Goal: Task Accomplishment & Management: Manage account settings

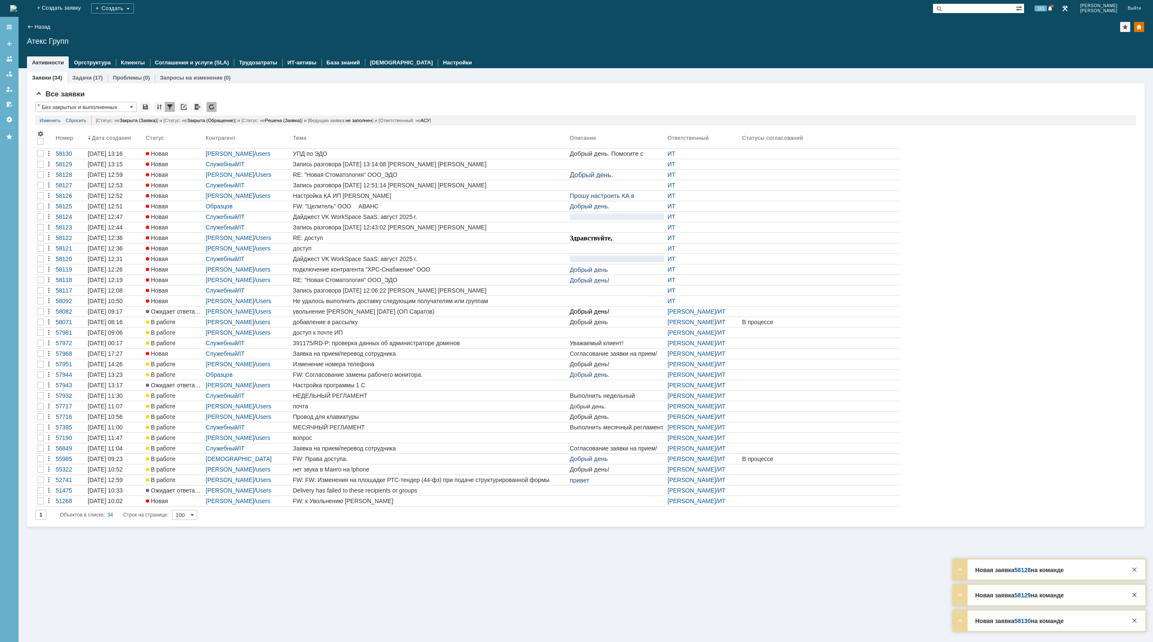
click at [17, 7] on img at bounding box center [13, 8] width 7 height 7
click at [396, 153] on div "УПД по ЭДО" at bounding box center [429, 153] width 273 height 7
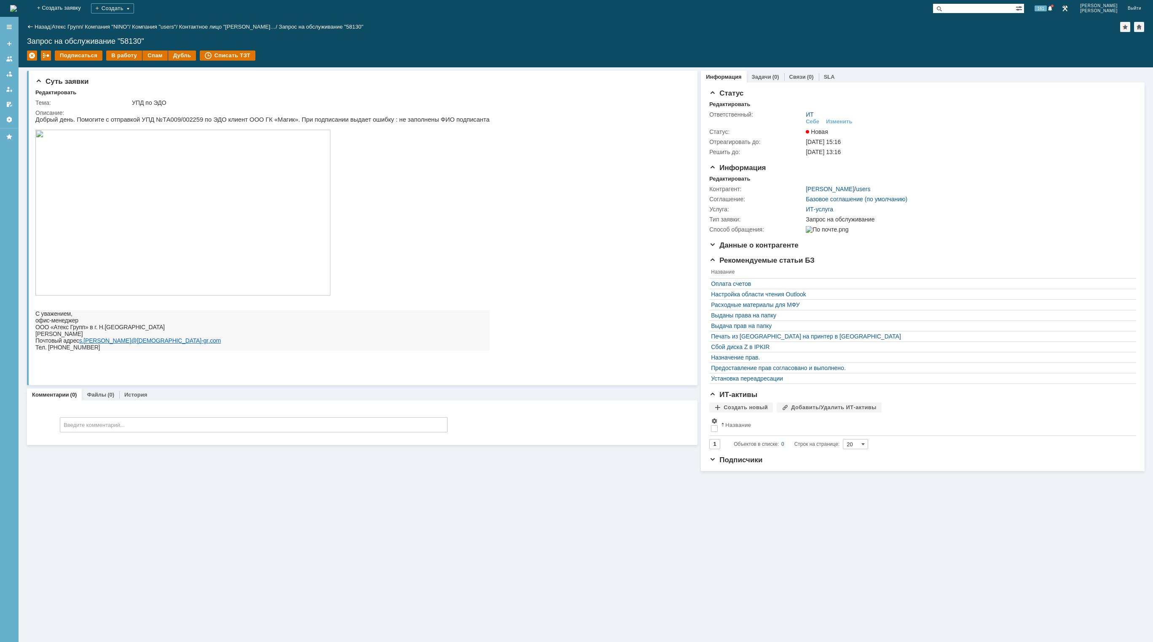
click at [184, 236] on img at bounding box center [182, 213] width 295 height 166
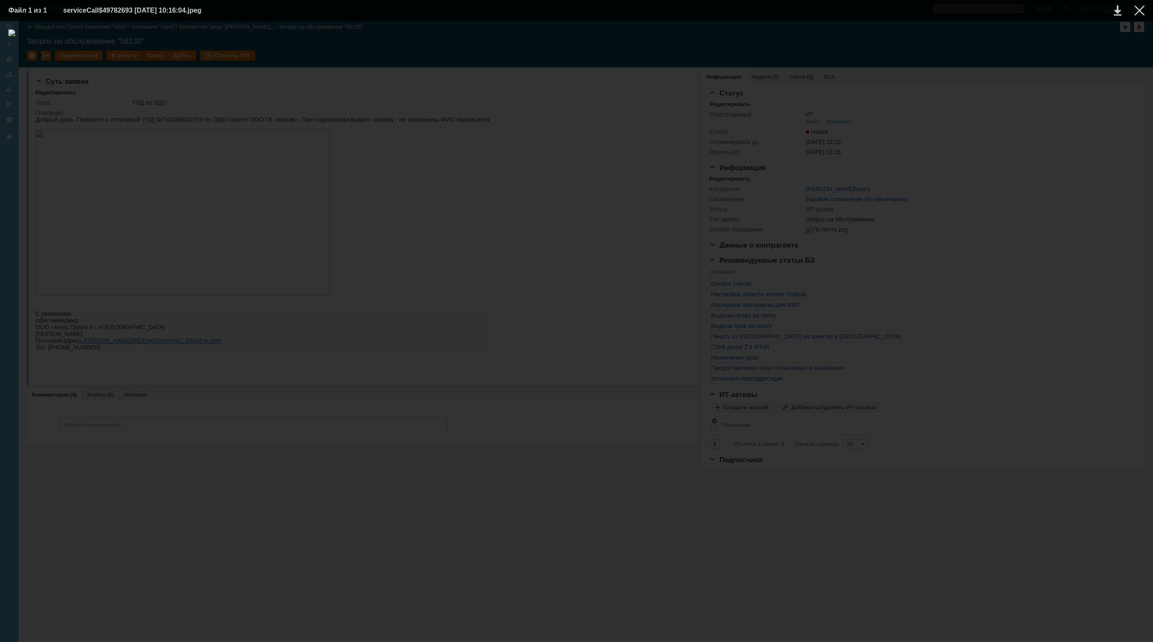
click at [910, 153] on div at bounding box center [576, 331] width 1136 height 605
click at [1143, 11] on div at bounding box center [1139, 10] width 10 height 10
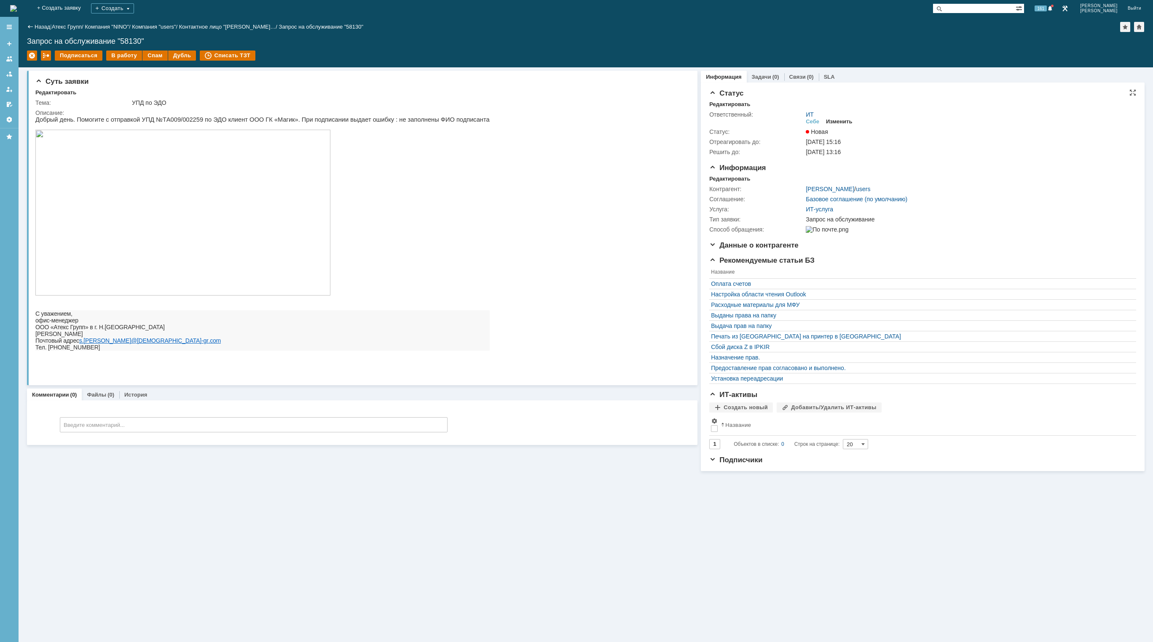
click at [834, 122] on div "Изменить" at bounding box center [839, 121] width 27 height 7
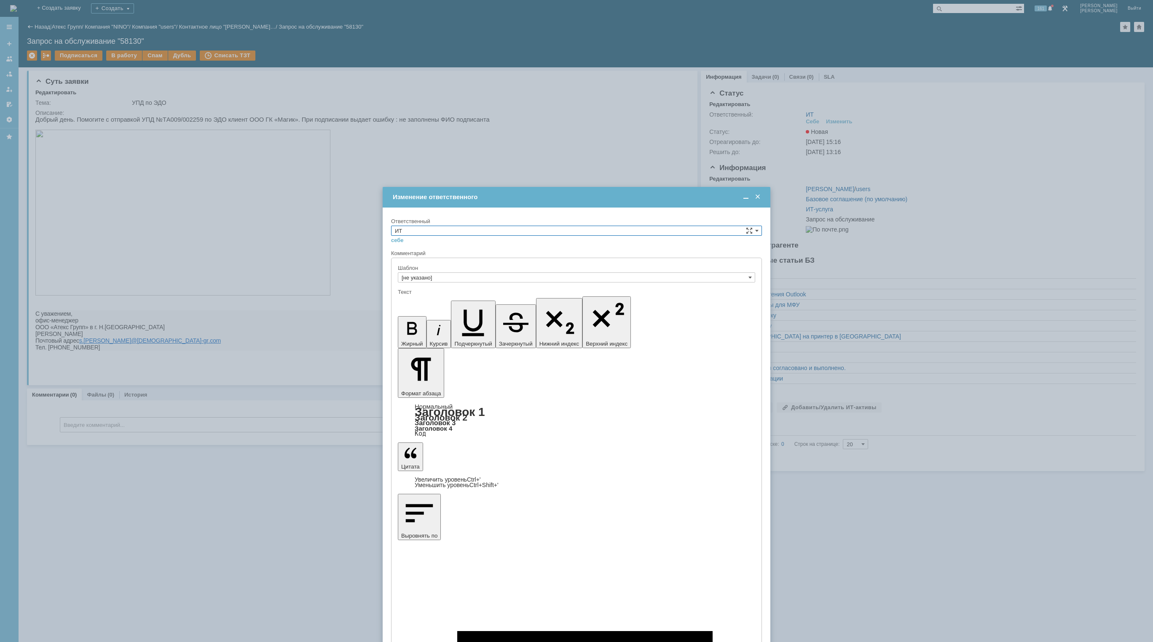
click at [522, 230] on input "ИТ" at bounding box center [576, 231] width 371 height 10
click at [437, 290] on span "[PERSON_NAME]" at bounding box center [576, 290] width 363 height 7
type input "[PERSON_NAME]"
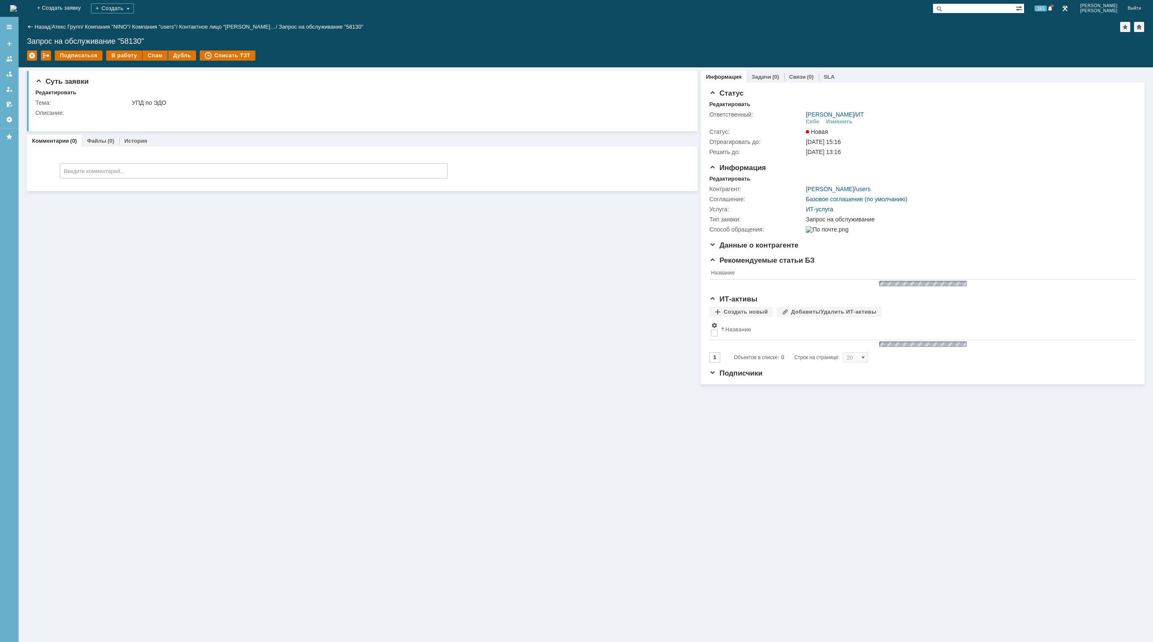
click at [17, 12] on img at bounding box center [13, 8] width 7 height 7
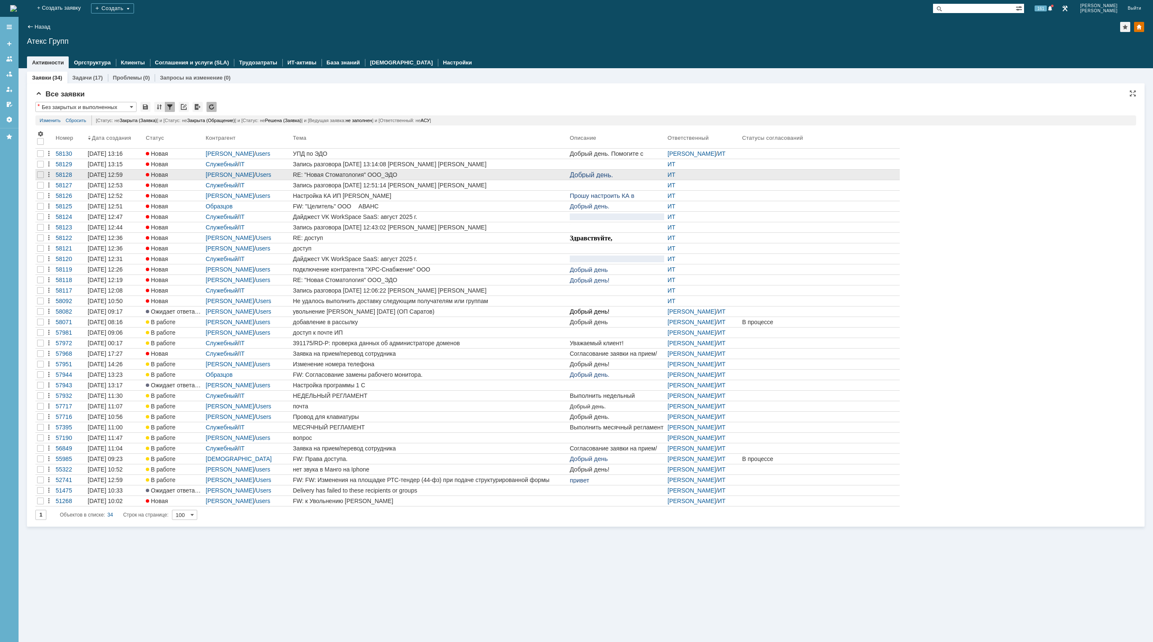
click at [417, 173] on div "RE: "Новая Стоматология" ООО_ЭДО" at bounding box center [429, 174] width 273 height 7
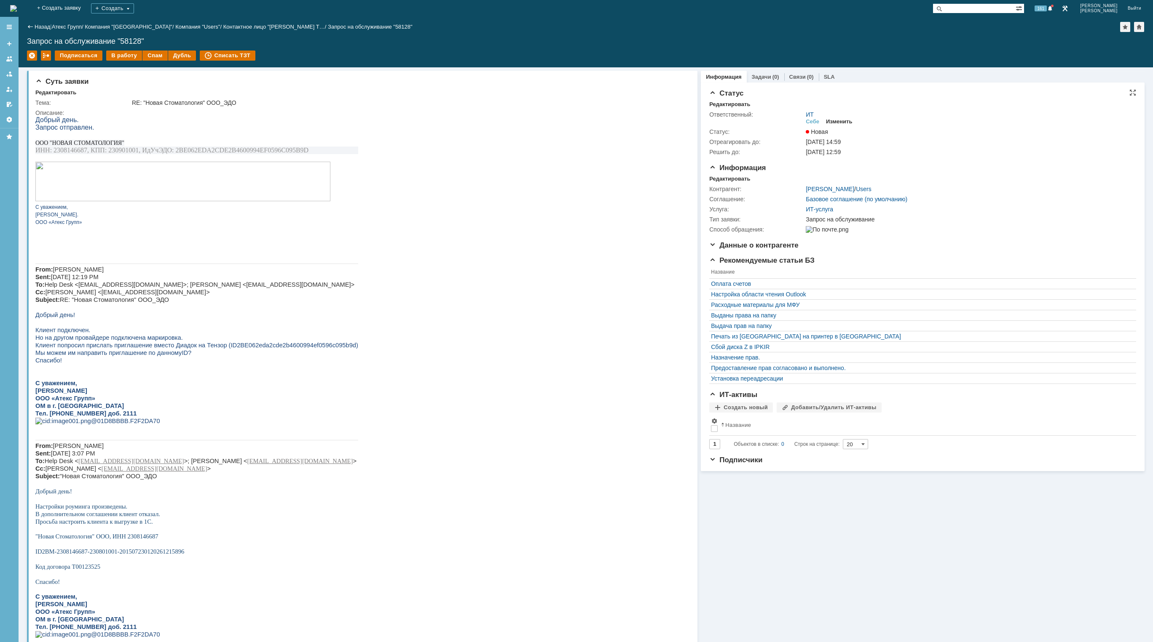
click at [841, 123] on div "Изменить" at bounding box center [839, 121] width 27 height 7
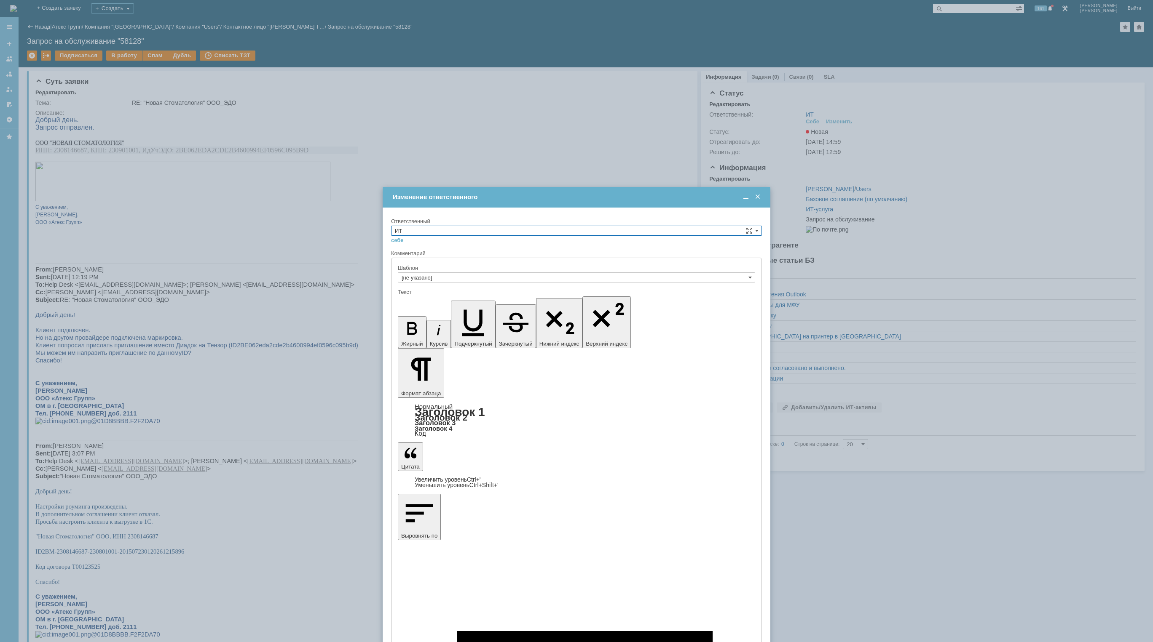
click at [484, 227] on input "ИТ" at bounding box center [576, 231] width 371 height 10
click at [419, 300] on span "АСУ" at bounding box center [576, 300] width 363 height 7
type input "АСУ"
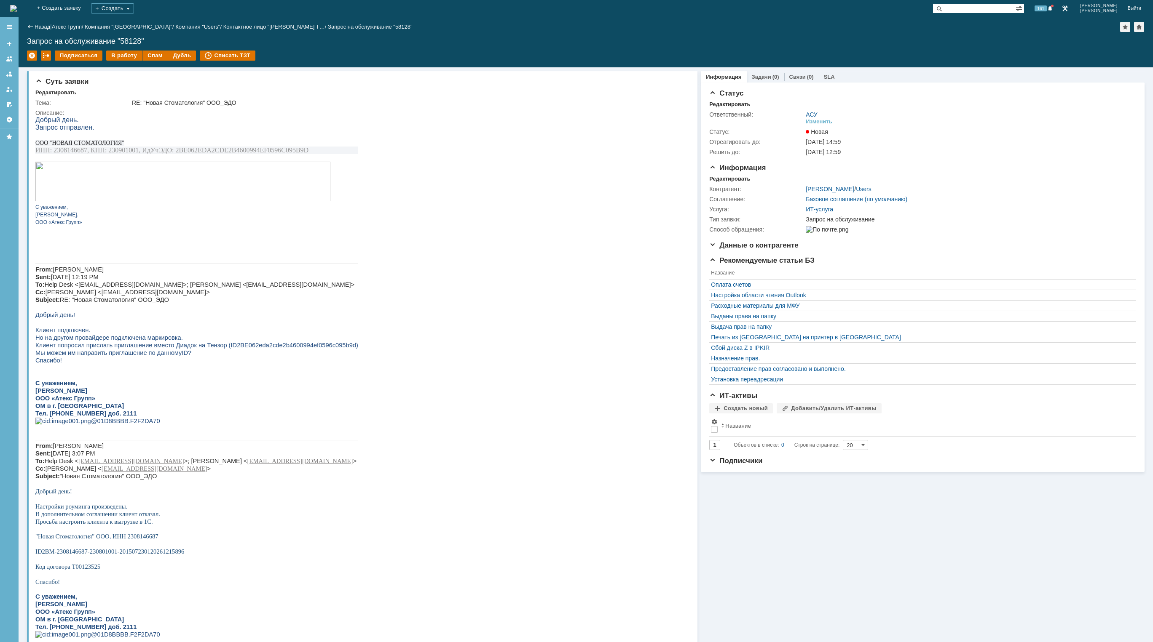
click at [17, 12] on img at bounding box center [13, 8] width 7 height 7
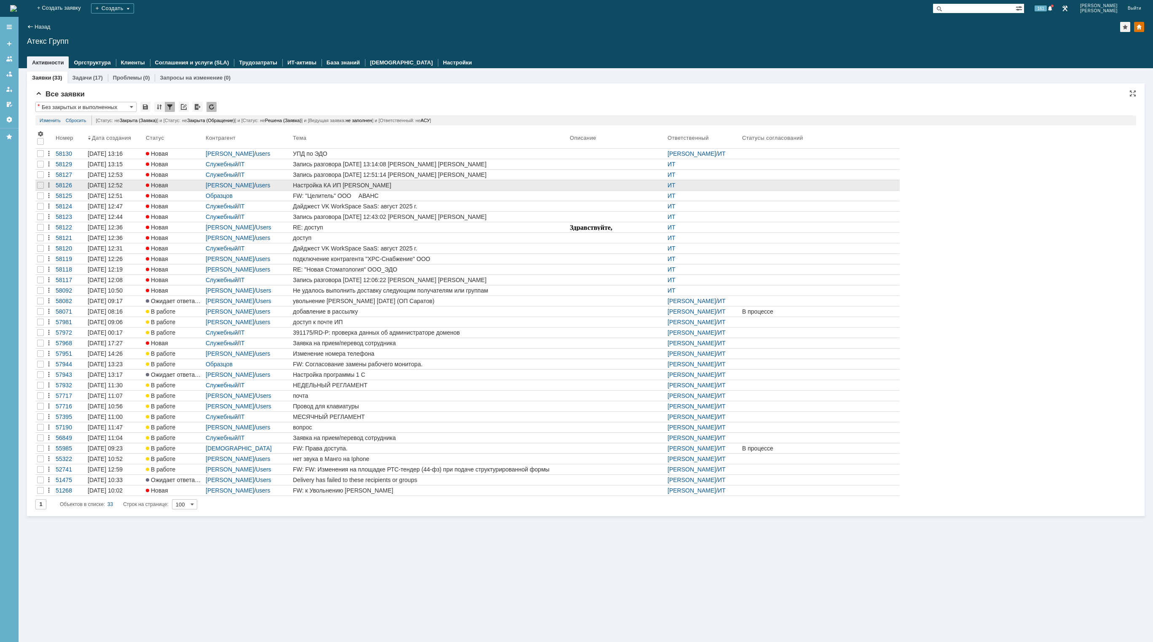
click at [390, 187] on div "Настройка КА ИП Мурашов В.И." at bounding box center [429, 185] width 273 height 7
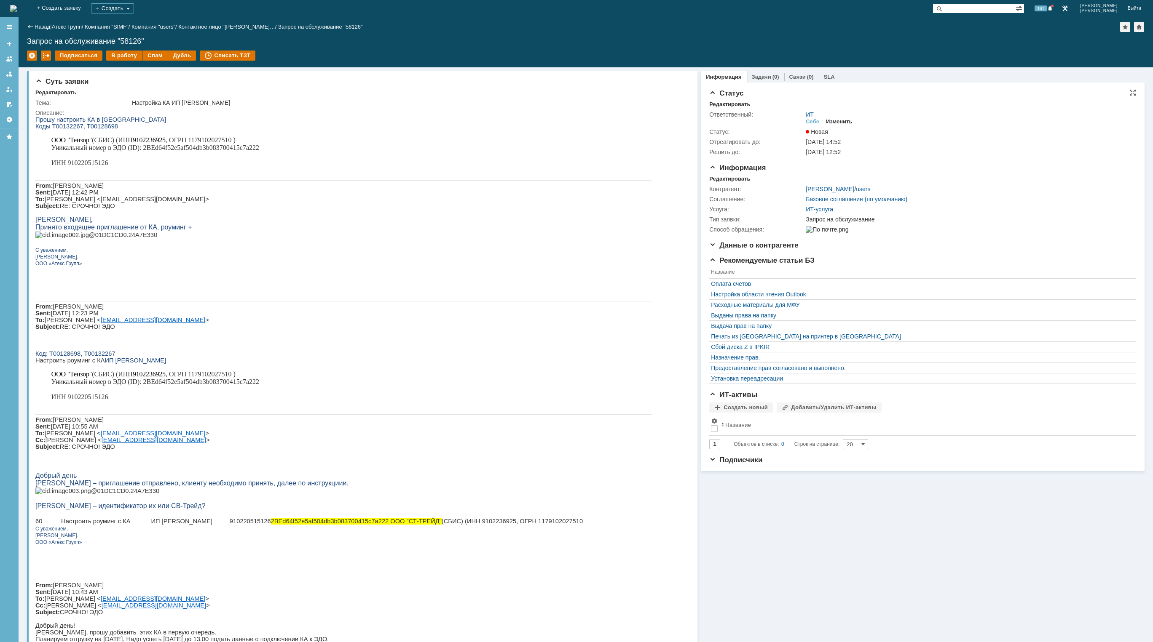
click at [841, 118] on div "Изменить" at bounding box center [839, 121] width 27 height 7
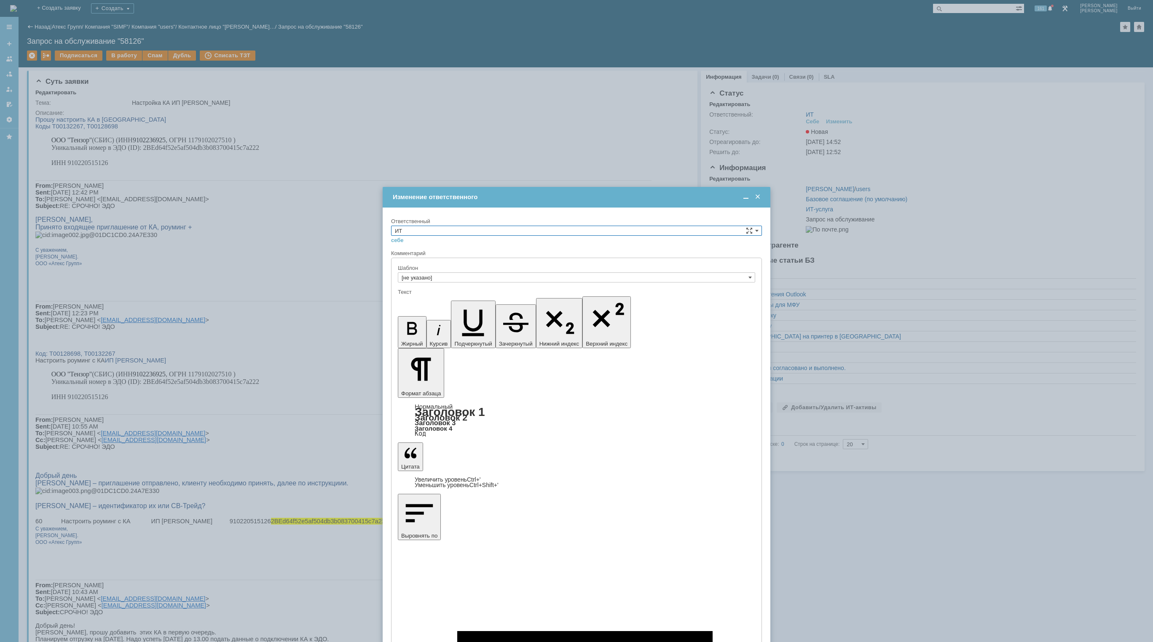
click at [566, 229] on input "ИТ" at bounding box center [576, 231] width 371 height 10
click at [428, 300] on span "АСУ" at bounding box center [576, 300] width 363 height 7
type input "АСУ"
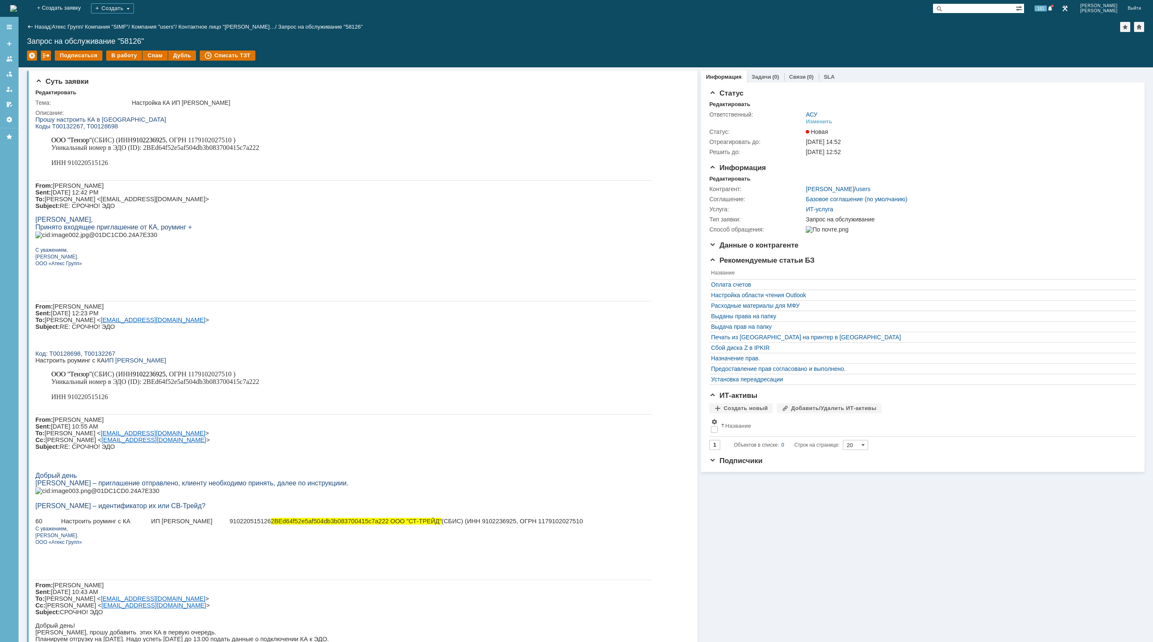
click at [17, 9] on img at bounding box center [13, 8] width 7 height 7
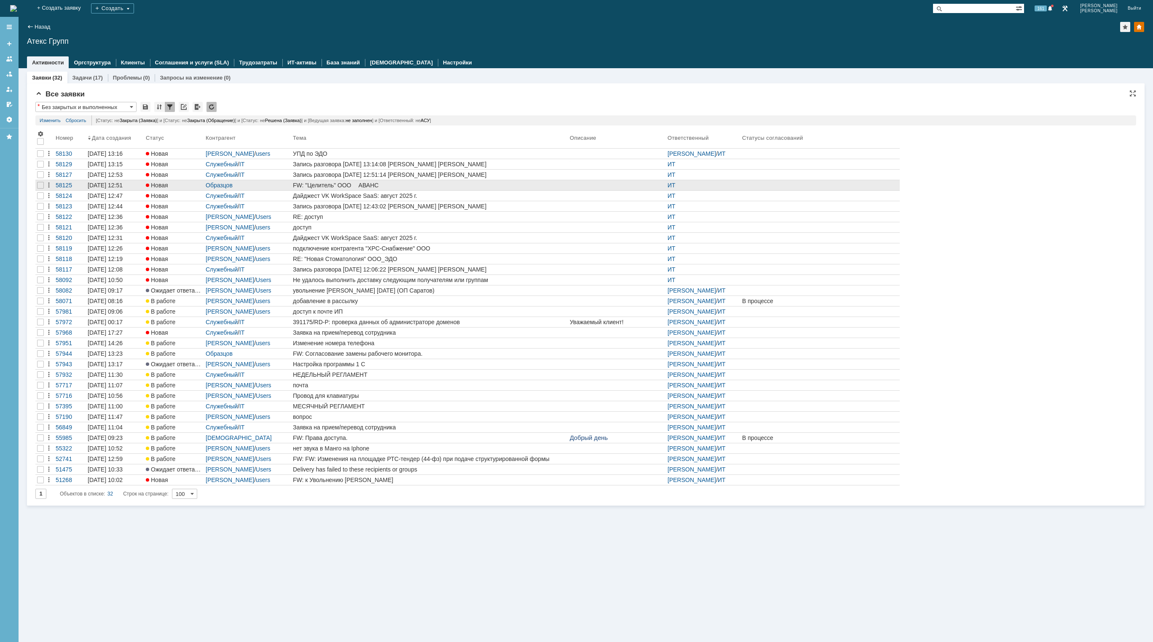
click at [393, 184] on div "FW: "Целитель" ООО АВАНС" at bounding box center [429, 185] width 273 height 7
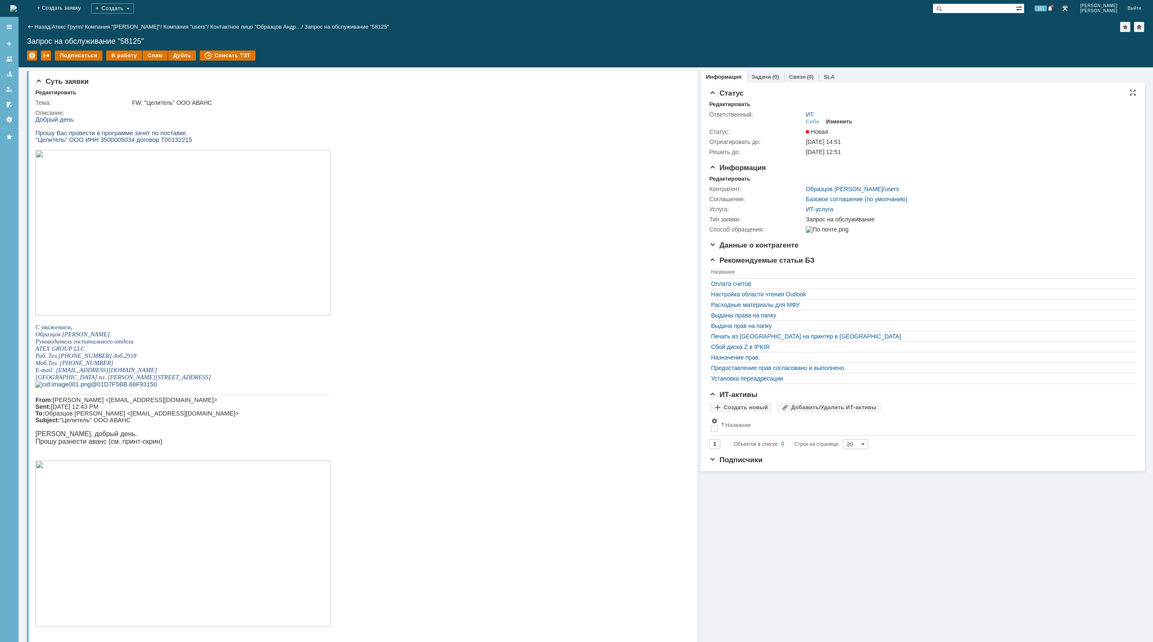
click at [838, 120] on div "Изменить" at bounding box center [839, 121] width 27 height 7
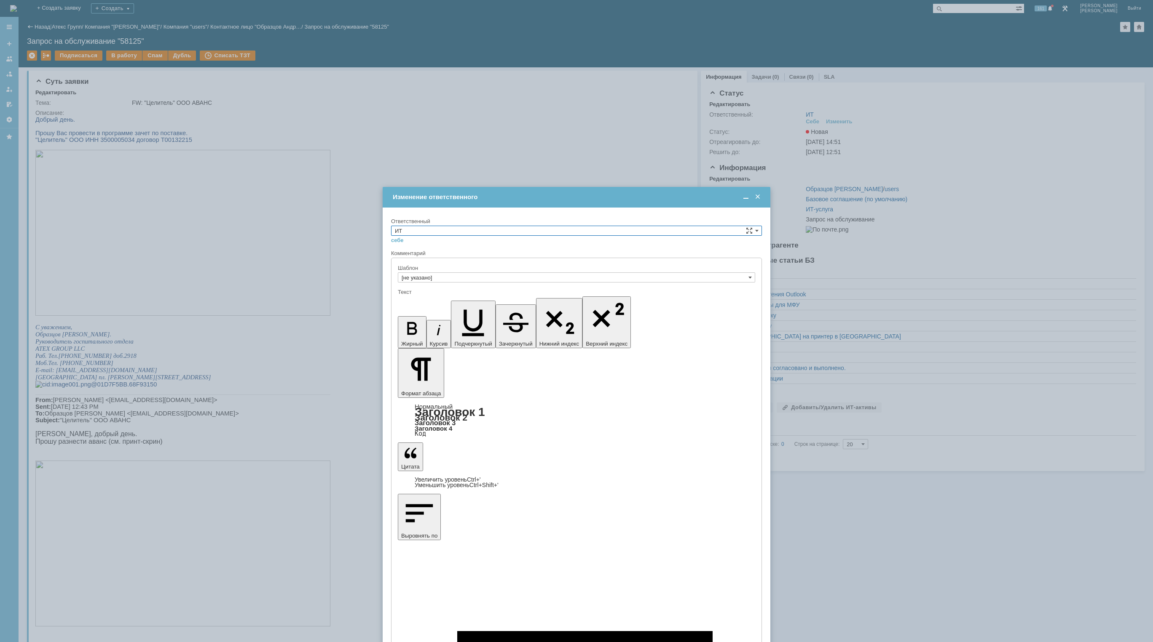
click at [468, 230] on input "ИТ" at bounding box center [576, 231] width 371 height 10
click at [424, 298] on span "АСУ" at bounding box center [576, 300] width 363 height 7
type input "АСУ"
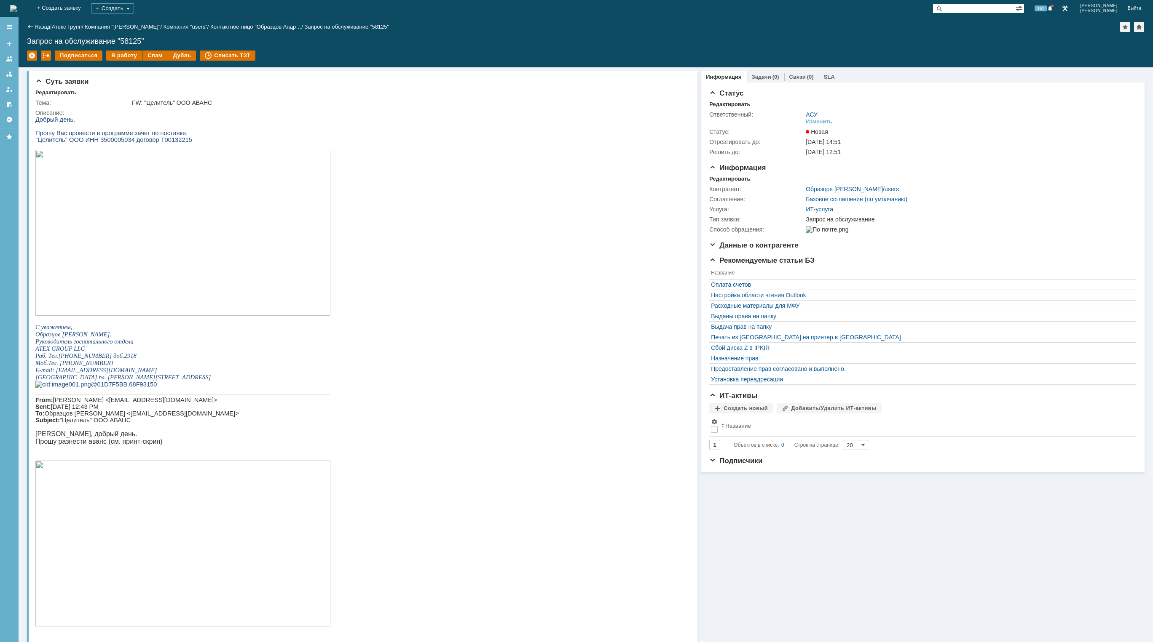
click at [17, 12] on img at bounding box center [13, 8] width 7 height 7
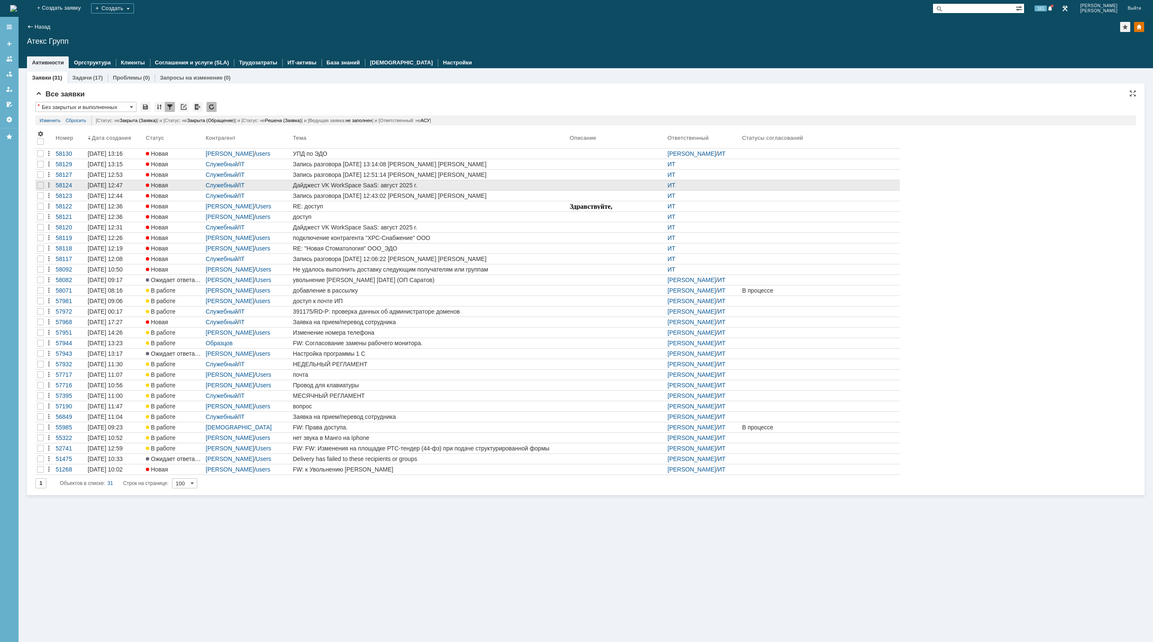
click at [424, 186] on div "Дайджест VK WorkSpace SaaS: август 2025 г." at bounding box center [429, 185] width 273 height 7
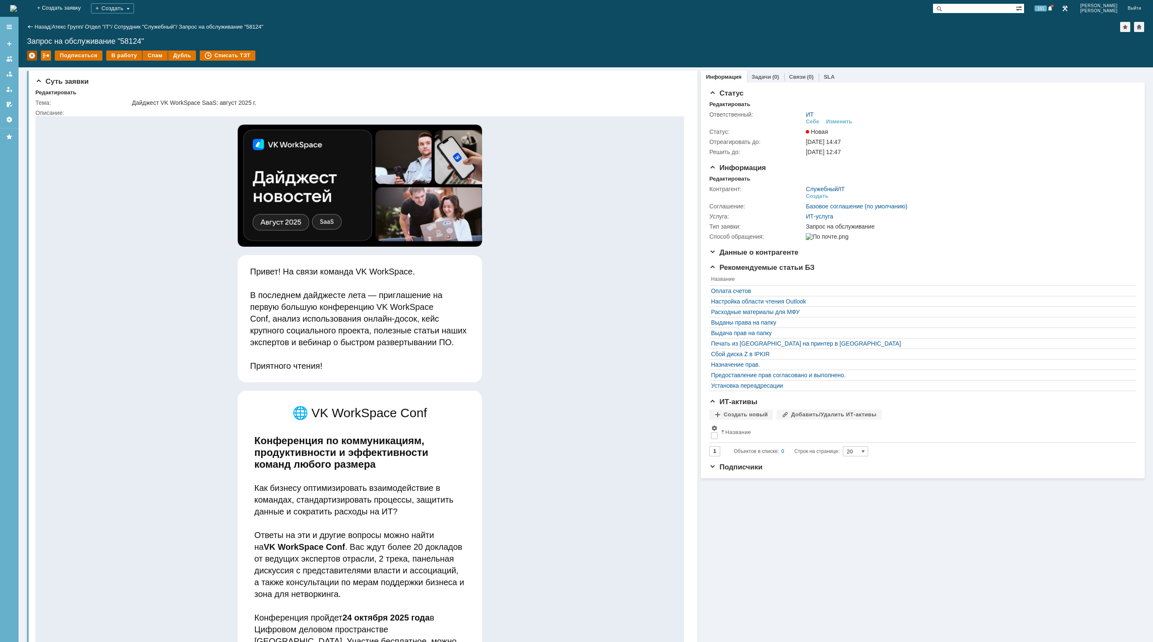
click at [28, 55] on div at bounding box center [32, 56] width 10 height 10
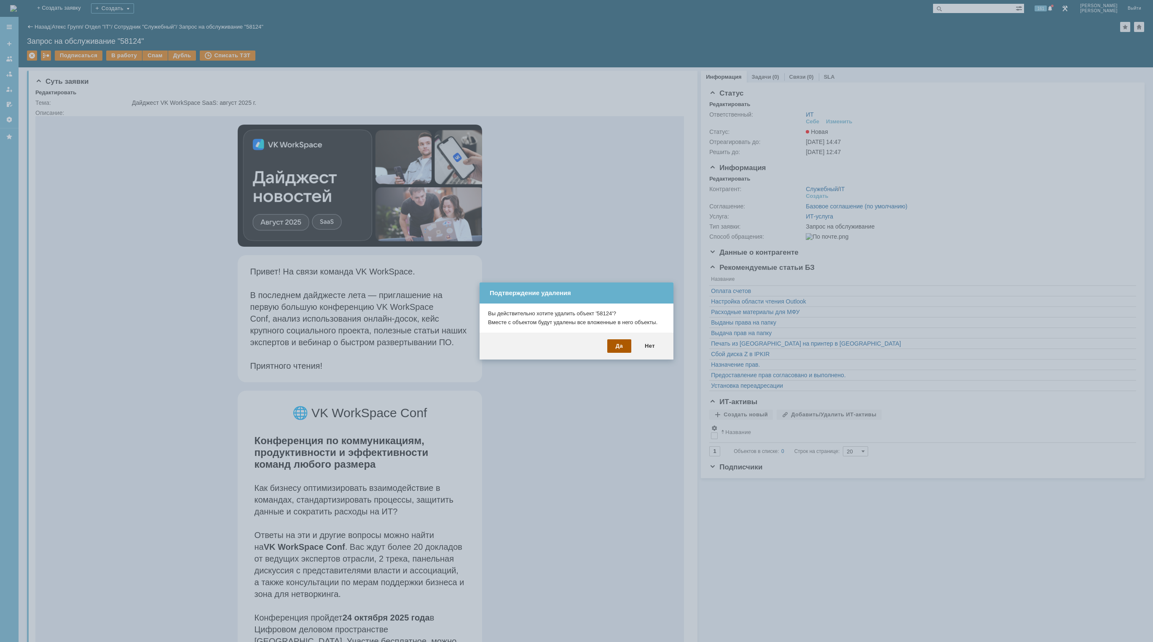
click at [623, 351] on div "Да" at bounding box center [619, 346] width 24 height 13
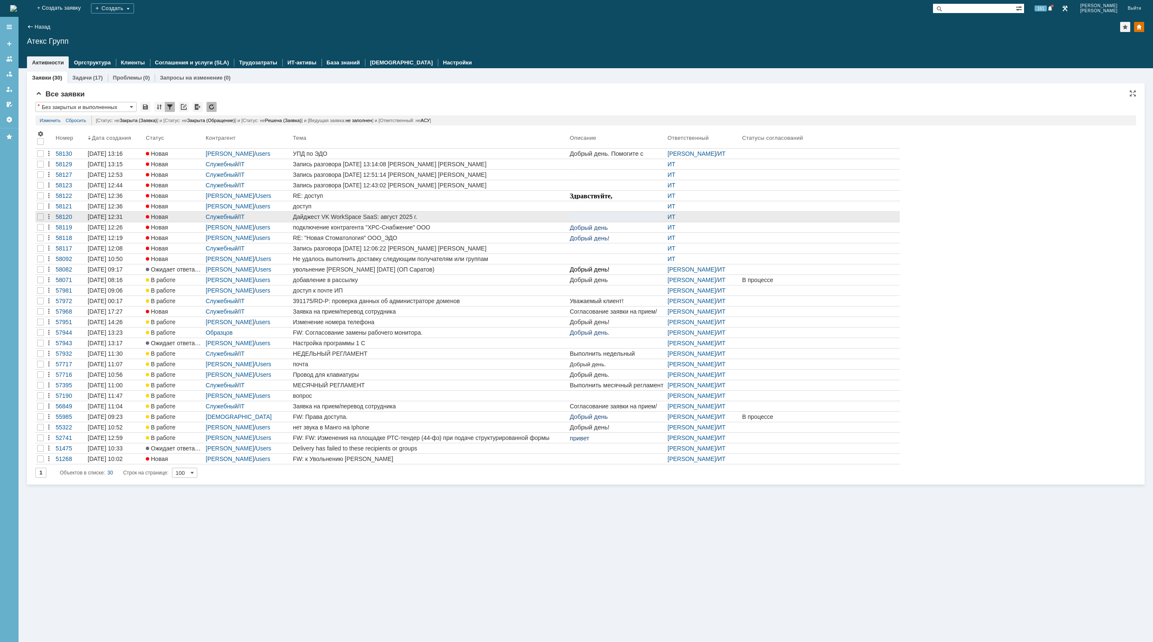
click at [450, 216] on div "Дайджест VK WorkSpace SaaS: август 2025 г." at bounding box center [429, 217] width 273 height 7
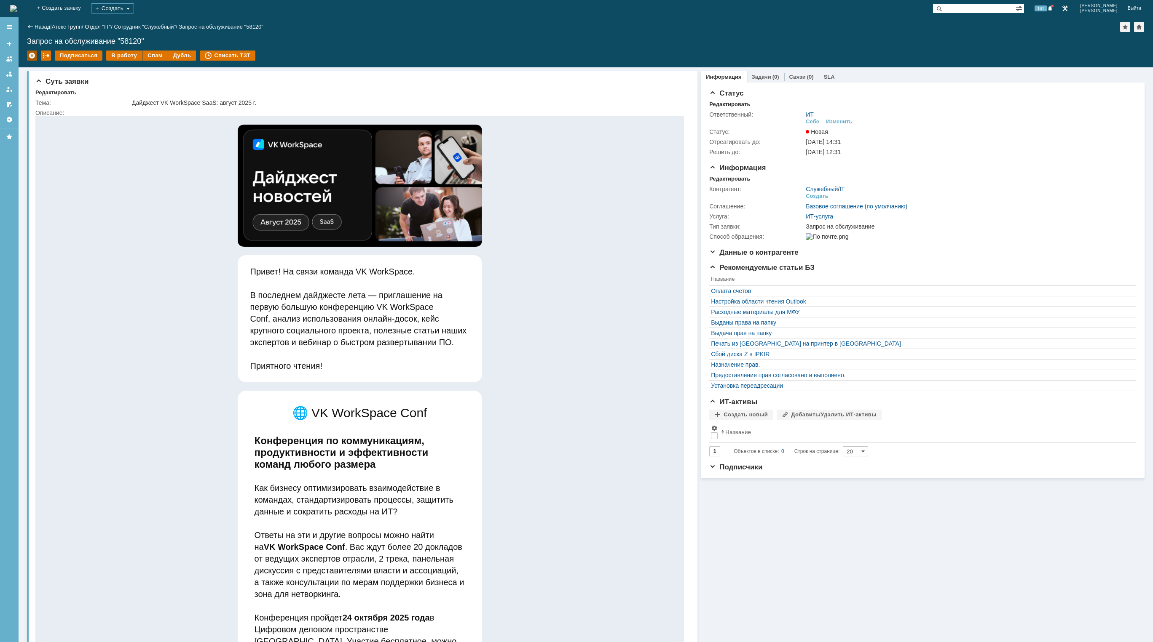
click at [35, 56] on div at bounding box center [32, 56] width 10 height 10
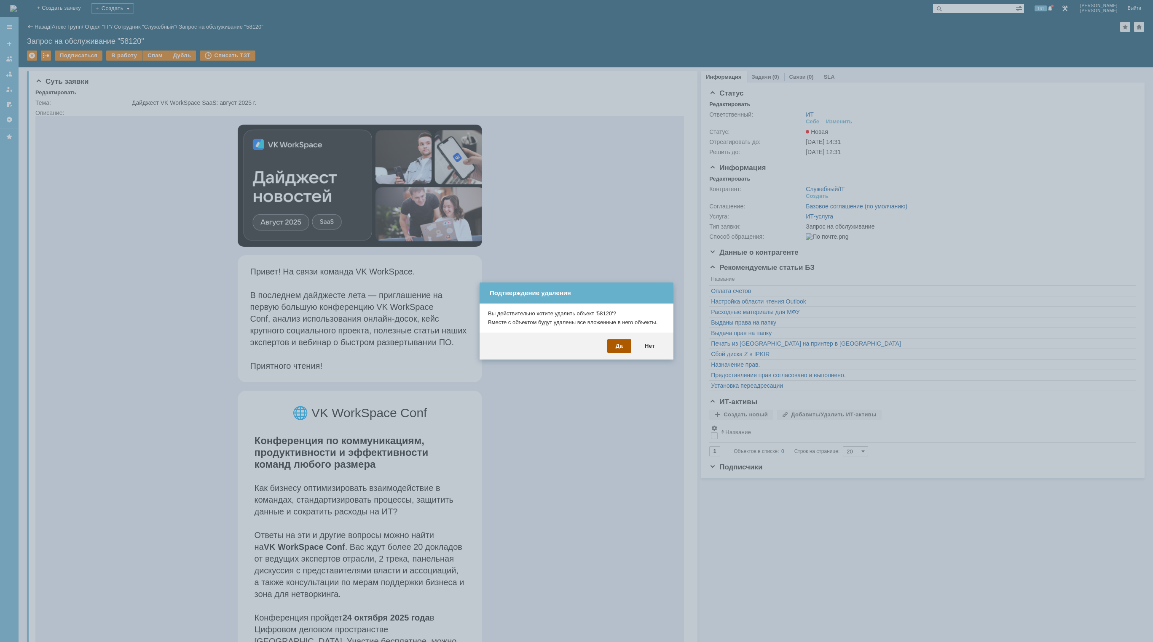
click at [621, 348] on div "Да" at bounding box center [619, 346] width 24 height 13
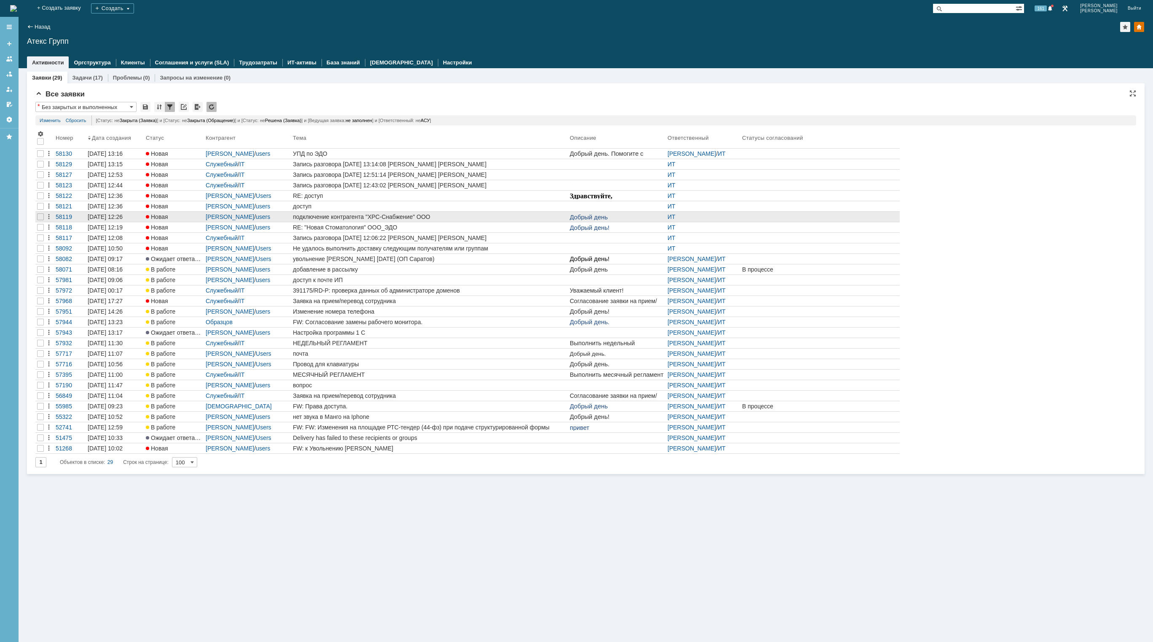
click at [476, 216] on div "подключение контрагента "ХРС-Снабжение" ООО" at bounding box center [429, 217] width 273 height 7
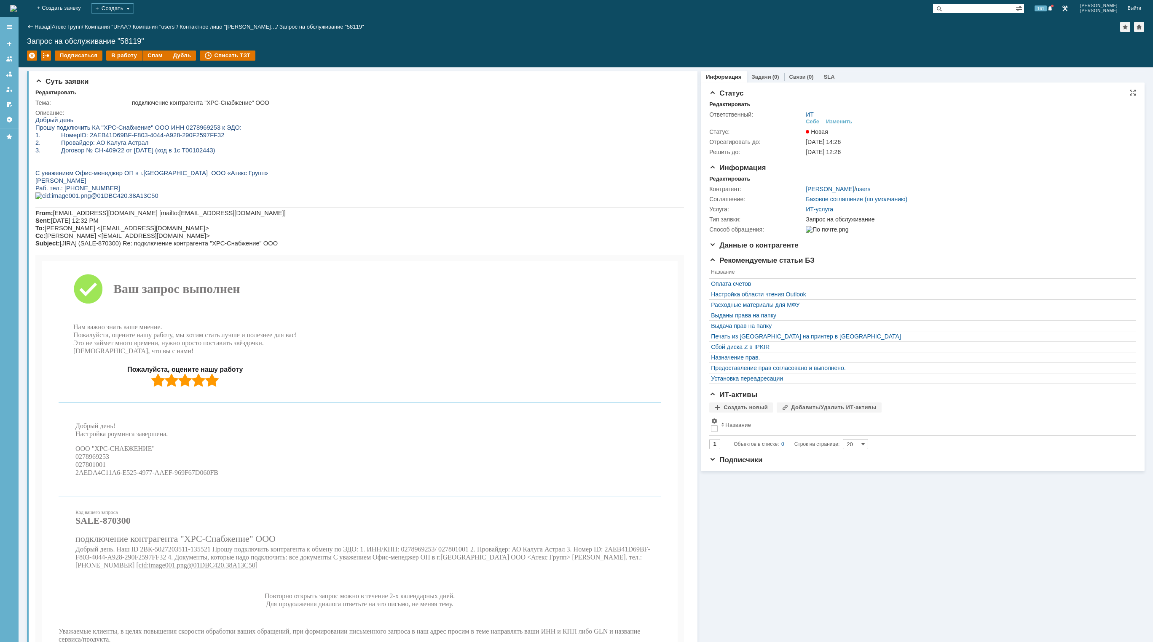
click at [837, 125] on td "Изменить" at bounding box center [838, 122] width 33 height 8
click at [838, 119] on div "Изменить" at bounding box center [839, 121] width 27 height 7
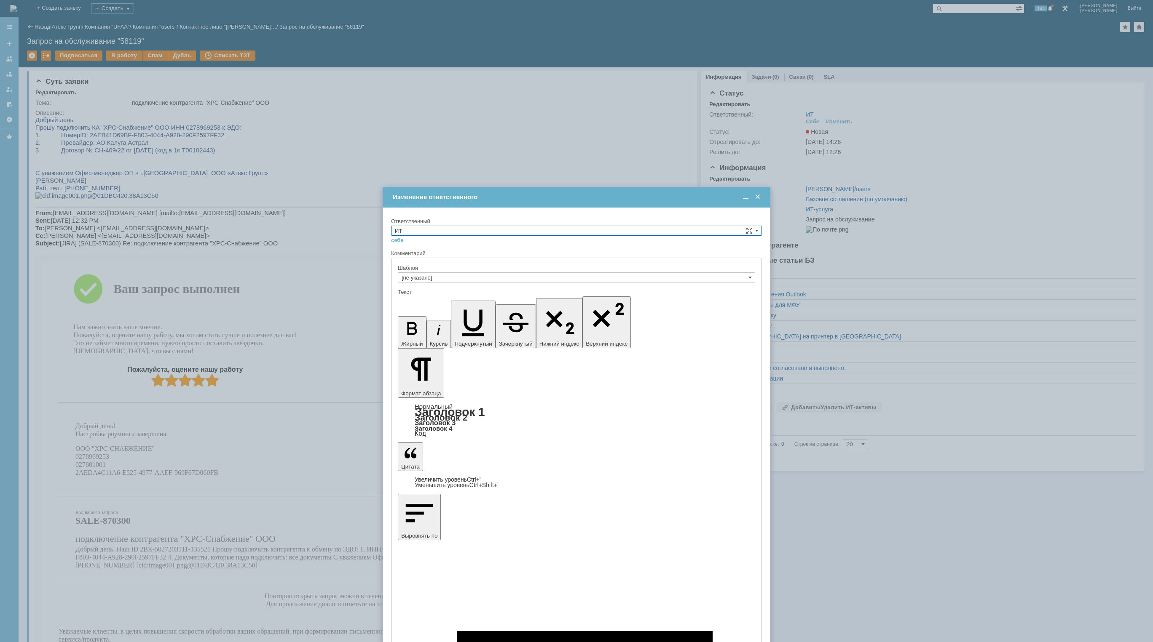
click at [455, 230] on input "ИТ" at bounding box center [576, 231] width 371 height 10
click at [420, 300] on span "АСУ" at bounding box center [576, 300] width 363 height 7
type input "АСУ"
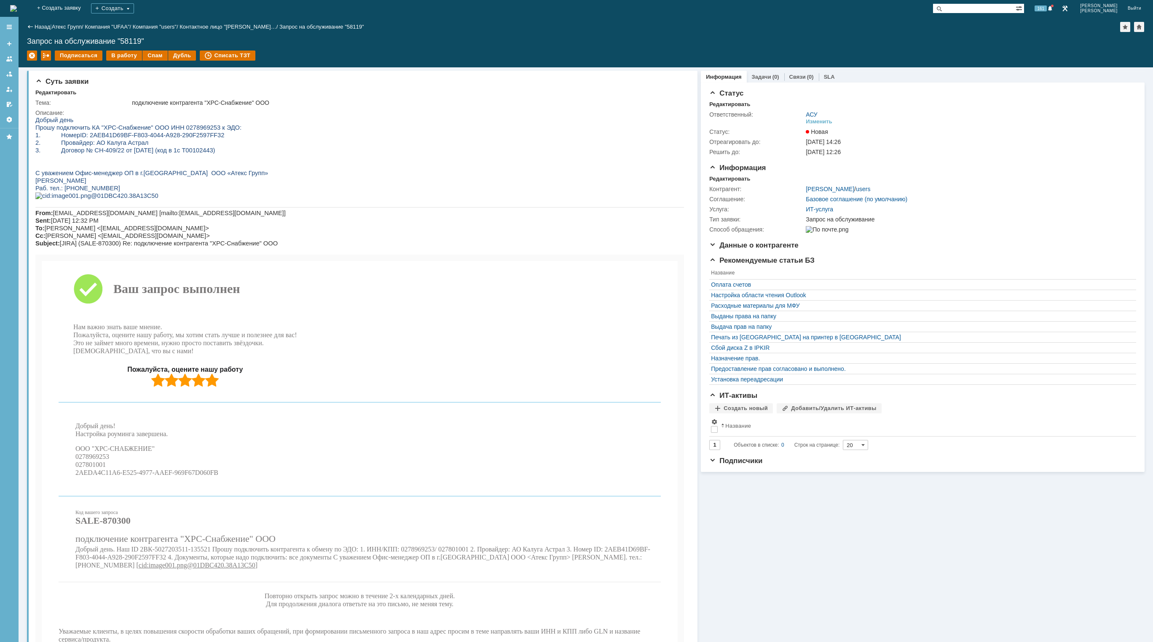
click at [17, 7] on img at bounding box center [13, 8] width 7 height 7
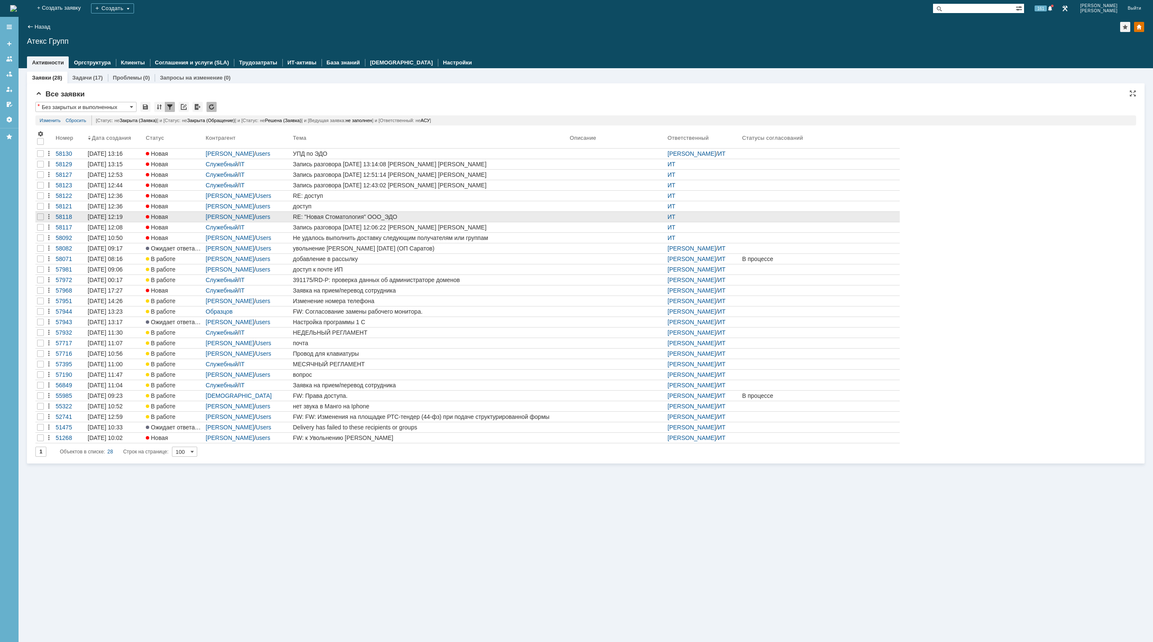
click at [457, 215] on div "RE: "Новая Стоматология" ООО_ЭДО" at bounding box center [429, 217] width 273 height 7
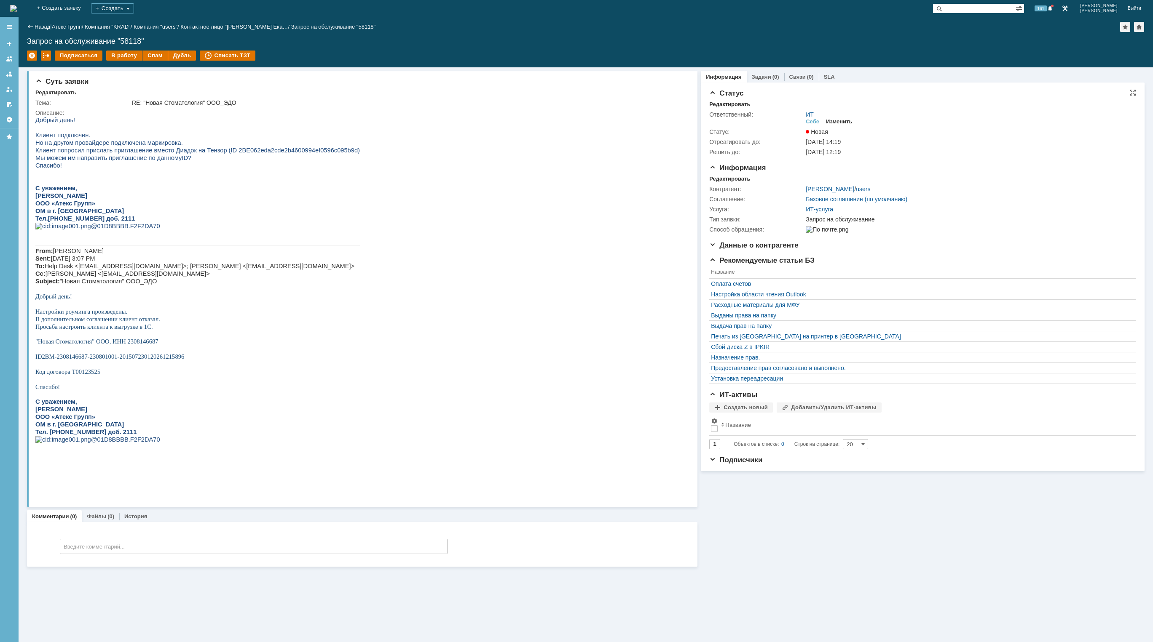
click at [840, 118] on div "Изменить" at bounding box center [839, 121] width 27 height 7
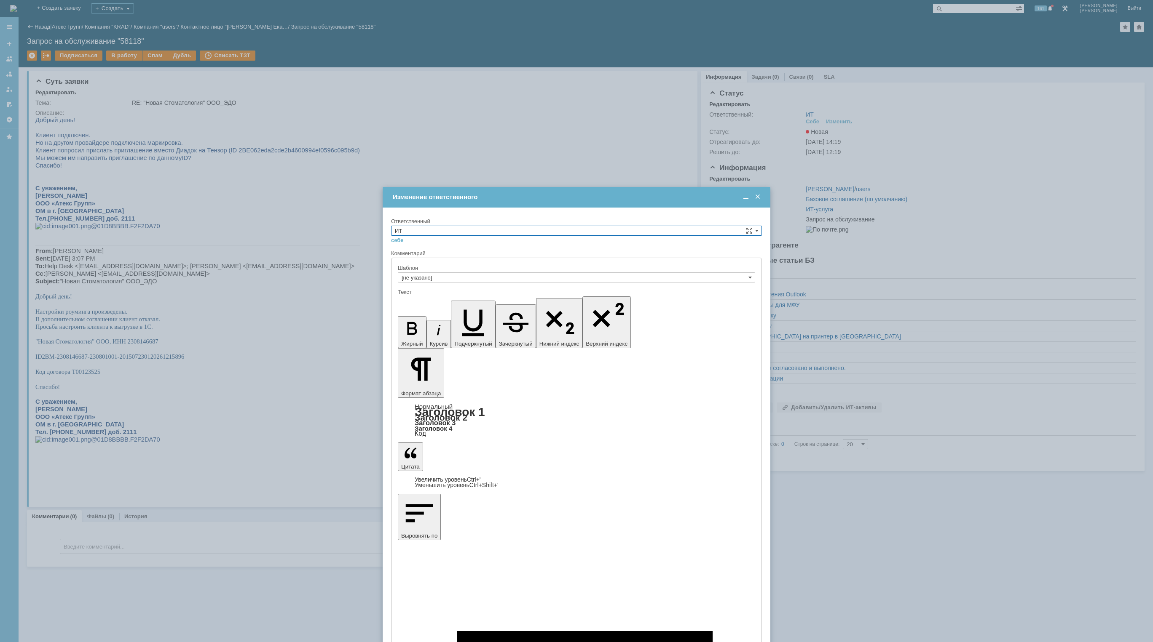
click at [431, 230] on input "ИТ" at bounding box center [576, 231] width 371 height 10
click at [411, 296] on div "АСУ" at bounding box center [576, 300] width 370 height 9
type input "АСУ"
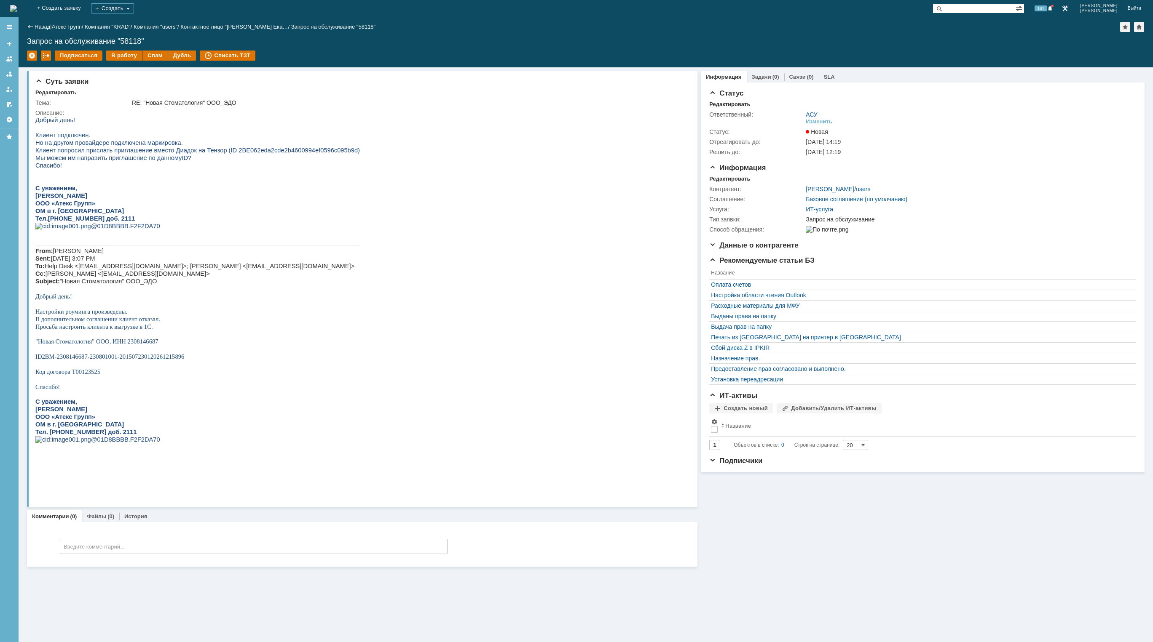
click at [17, 6] on img at bounding box center [13, 8] width 7 height 7
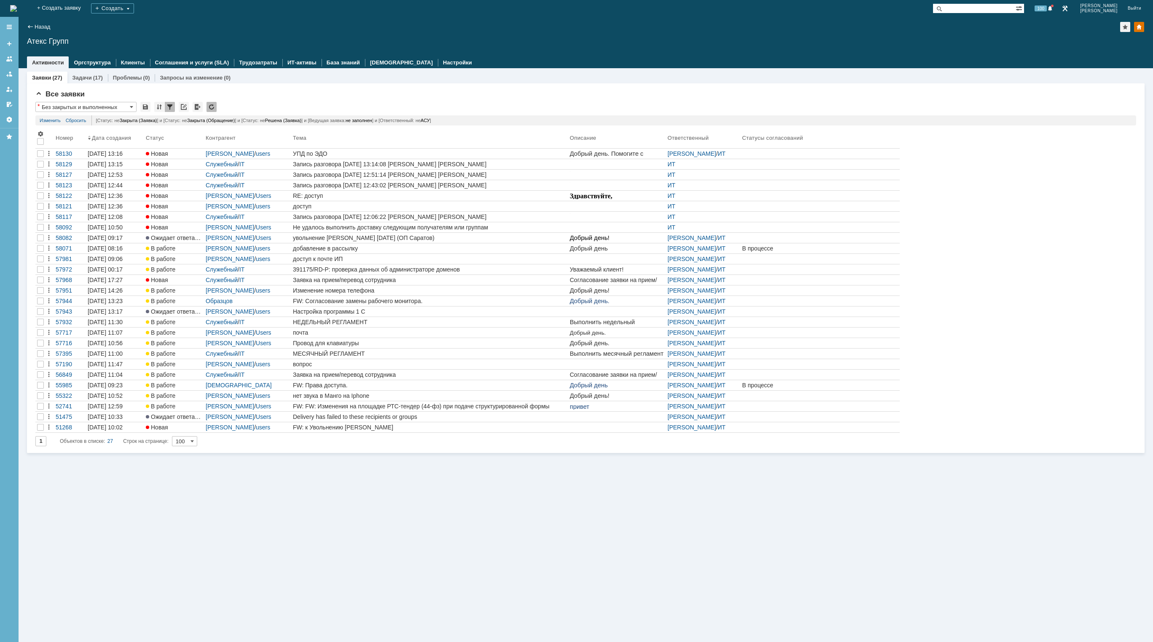
click at [17, 5] on img at bounding box center [13, 8] width 7 height 7
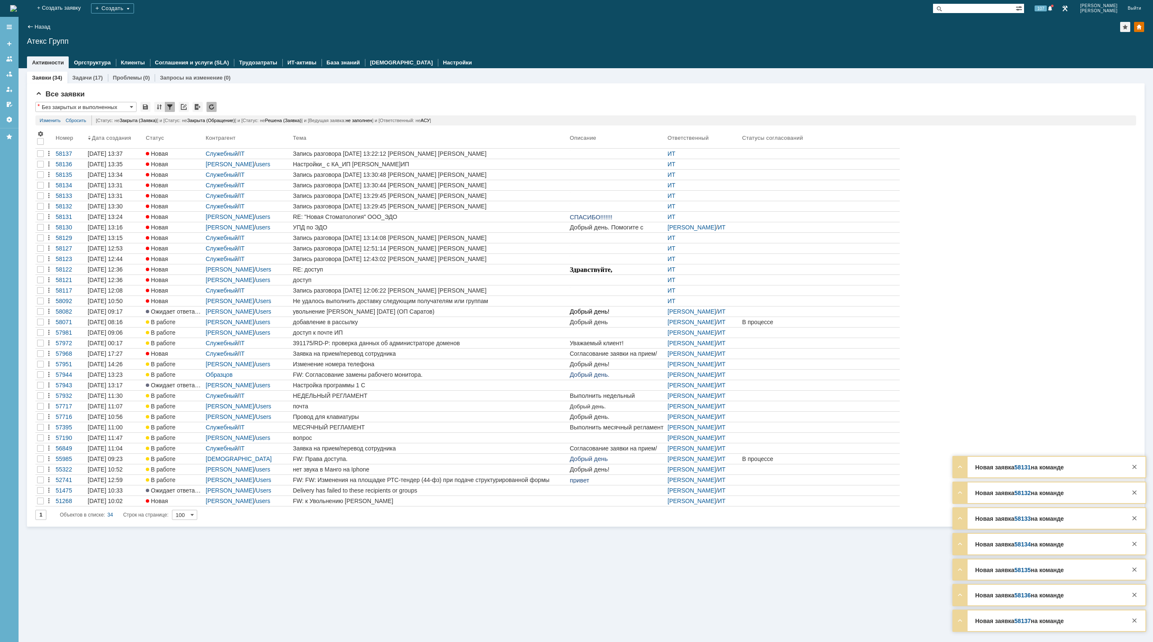
click at [17, 7] on img at bounding box center [13, 8] width 7 height 7
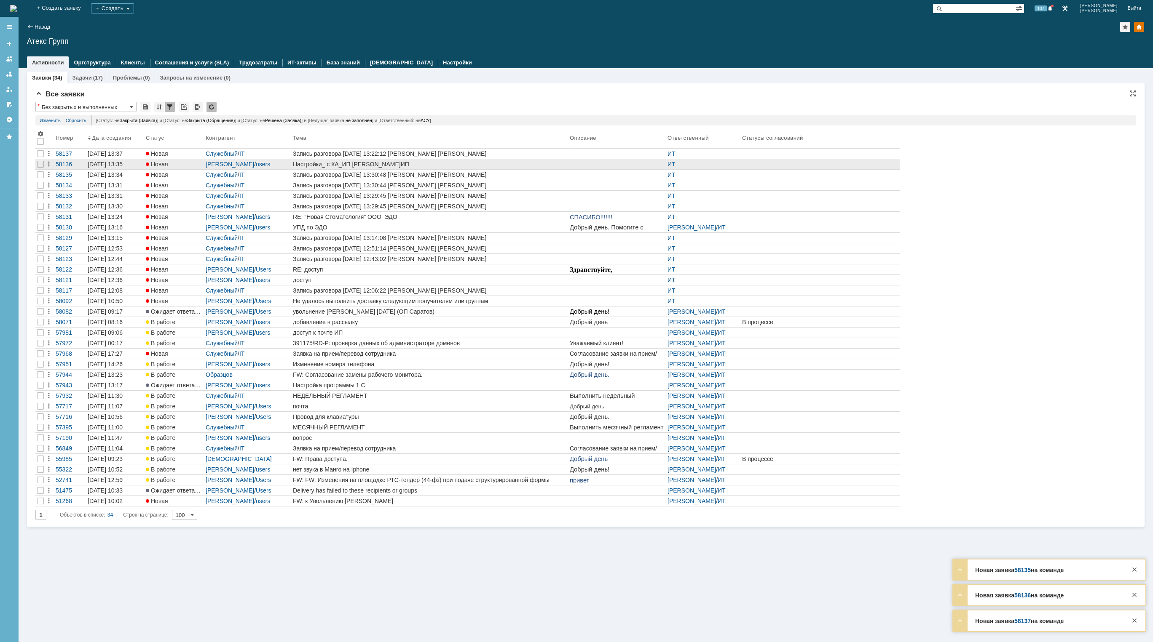
click at [470, 165] on div "Настройки_ с КА_ИП Осипова Е. Н.ИП" at bounding box center [429, 164] width 273 height 7
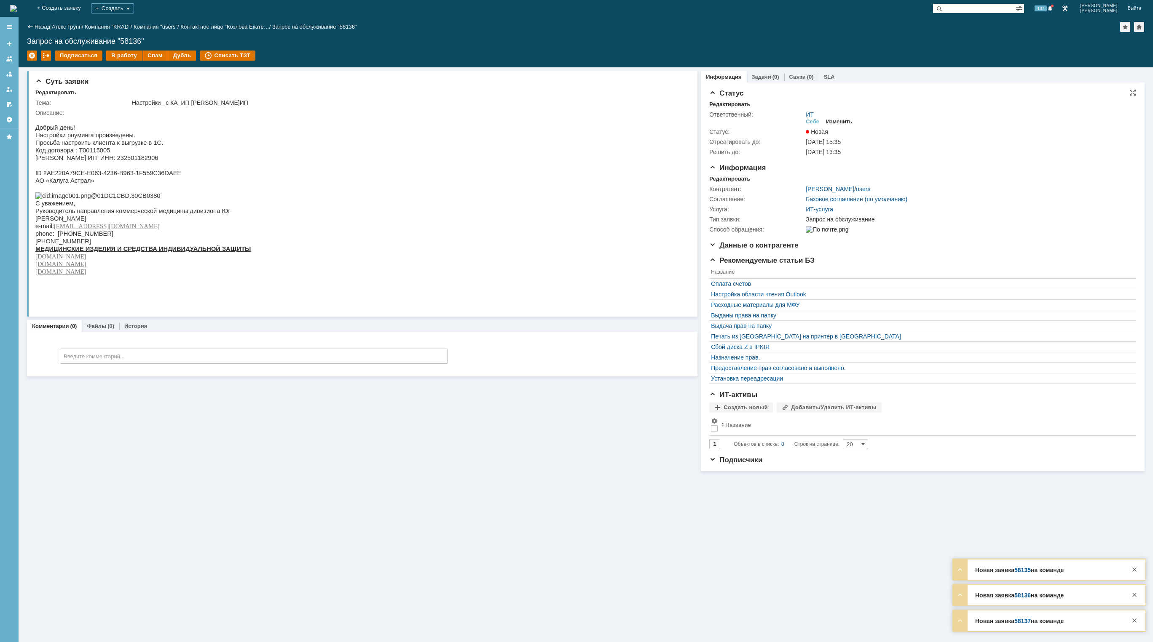
click at [845, 123] on div "Изменить" at bounding box center [839, 121] width 27 height 7
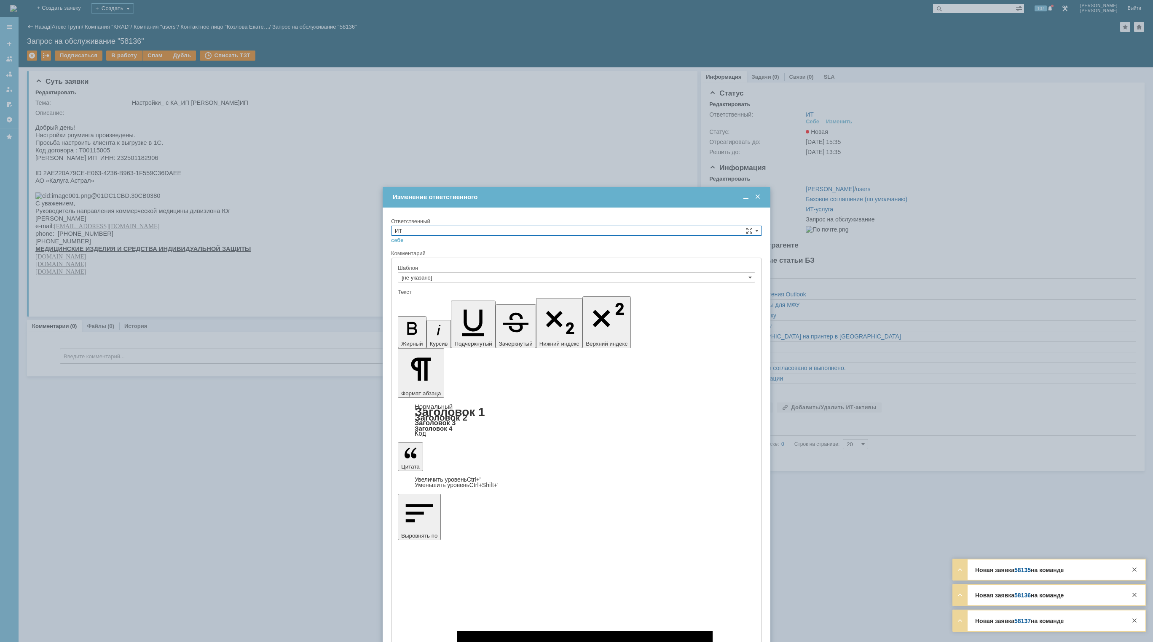
click at [541, 230] on input "ИТ" at bounding box center [576, 231] width 371 height 10
click at [446, 300] on span "АСУ" at bounding box center [576, 300] width 363 height 7
type input "АСУ"
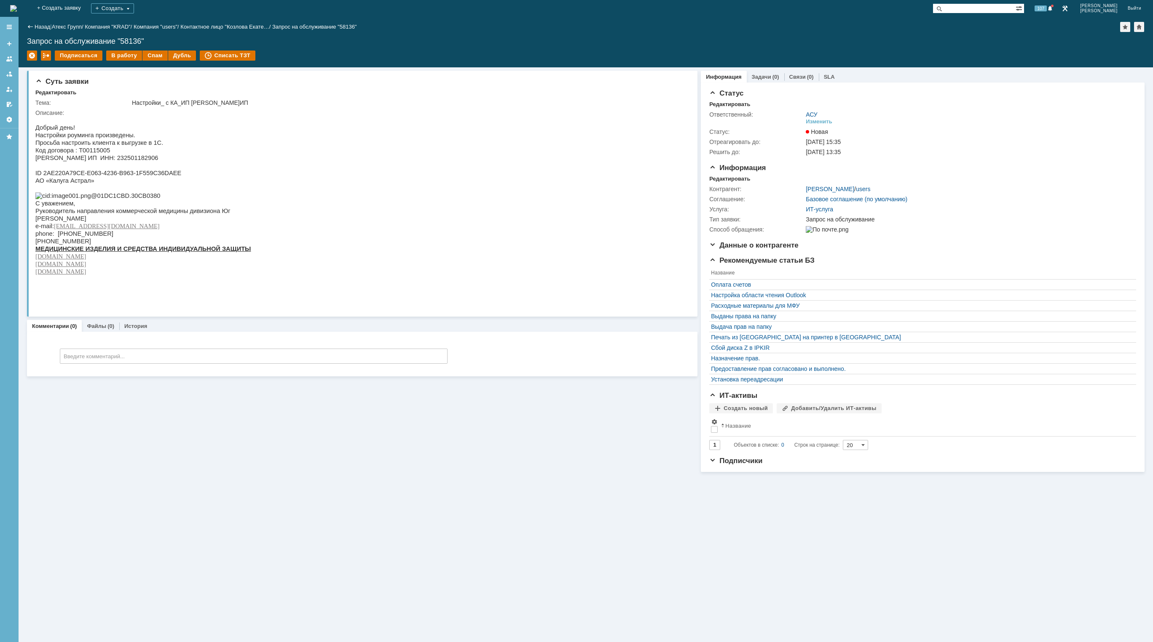
click at [17, 8] on img at bounding box center [13, 8] width 7 height 7
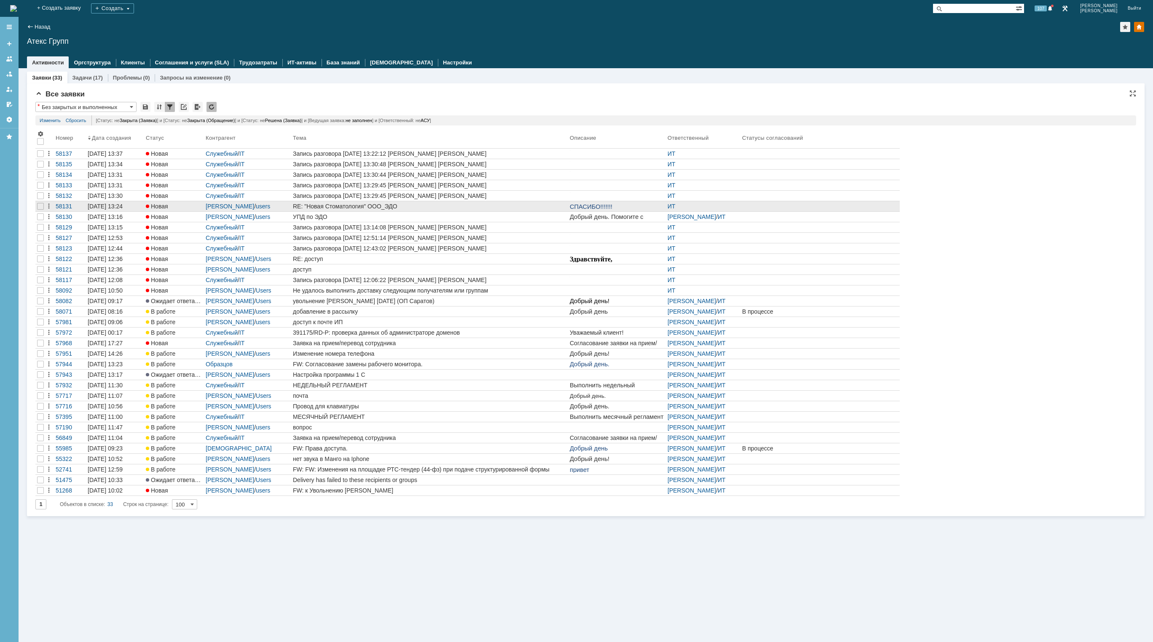
click at [477, 207] on div "RE: "Новая Стоматология" ООО_ЭДО" at bounding box center [429, 206] width 273 height 7
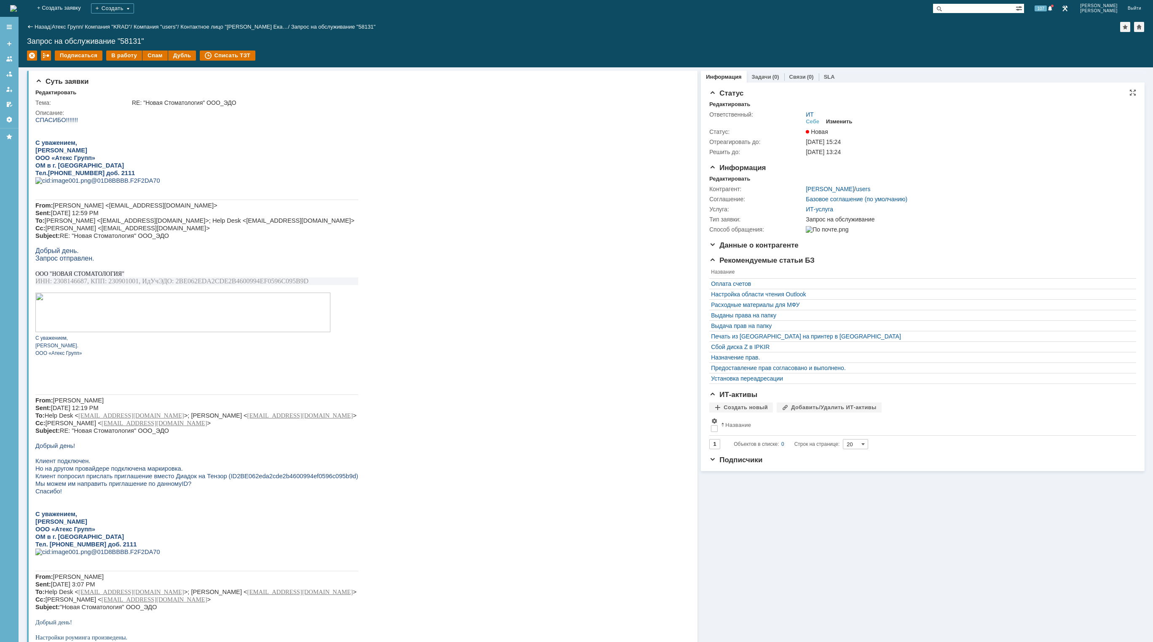
click at [843, 123] on div "Изменить" at bounding box center [839, 121] width 27 height 7
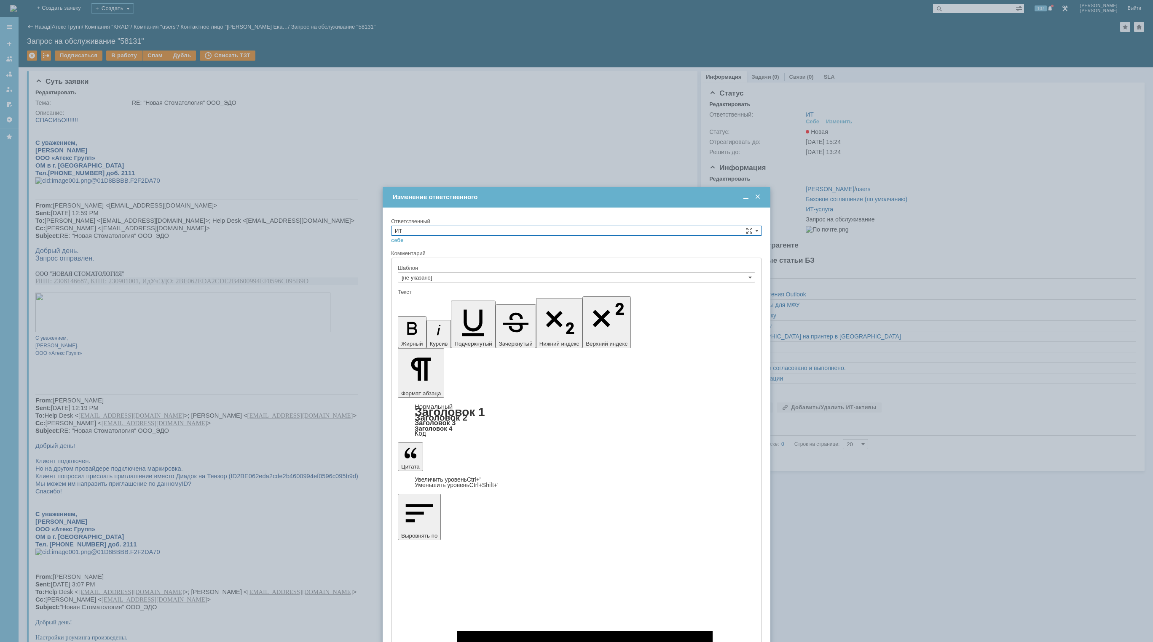
click at [511, 233] on input "ИТ" at bounding box center [576, 231] width 371 height 10
click at [407, 303] on span "АСУ" at bounding box center [576, 300] width 363 height 7
type input "АСУ"
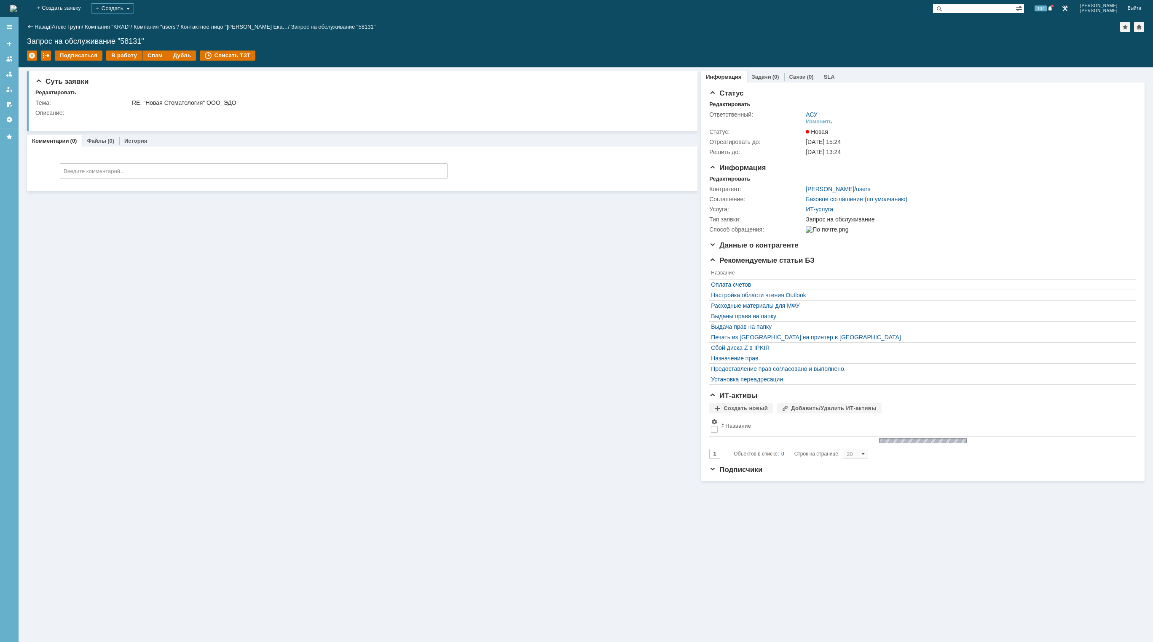
click at [17, 8] on img at bounding box center [13, 8] width 7 height 7
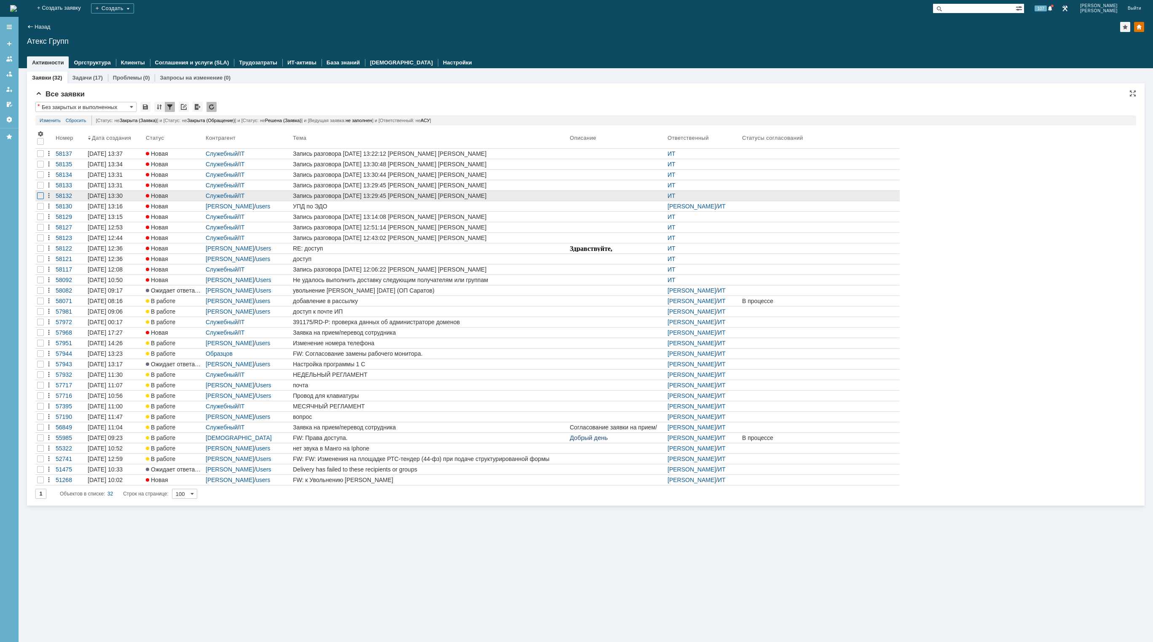
click at [39, 194] on div at bounding box center [40, 196] width 7 height 7
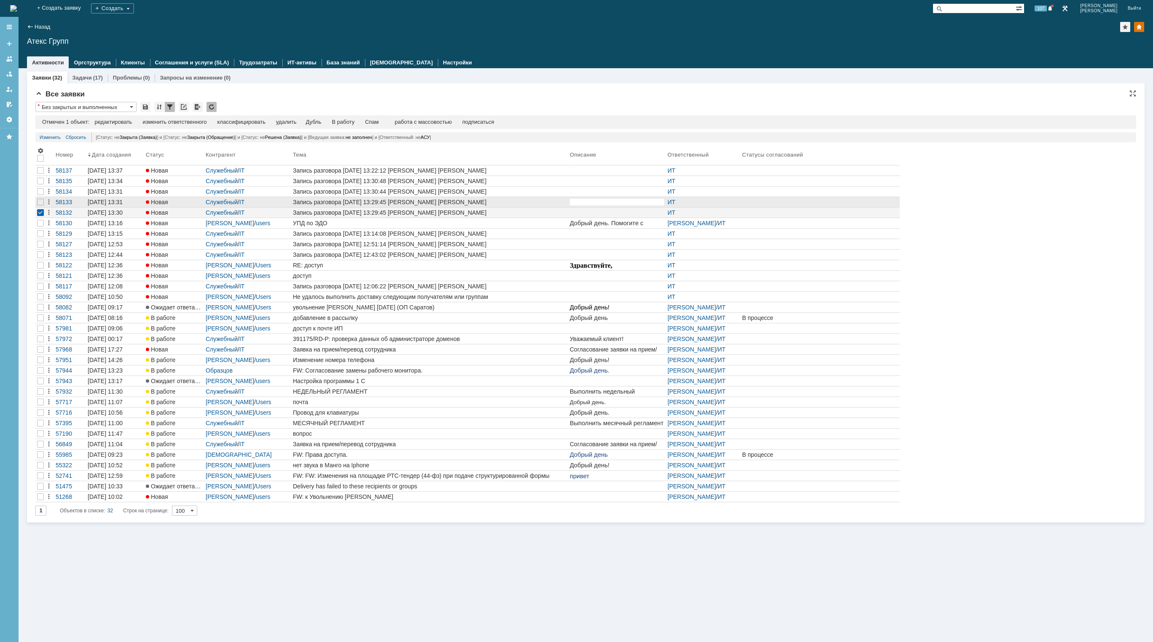
click at [40, 198] on div at bounding box center [40, 202] width 10 height 10
click at [41, 193] on div at bounding box center [40, 191] width 7 height 7
click at [41, 181] on div at bounding box center [40, 181] width 7 height 7
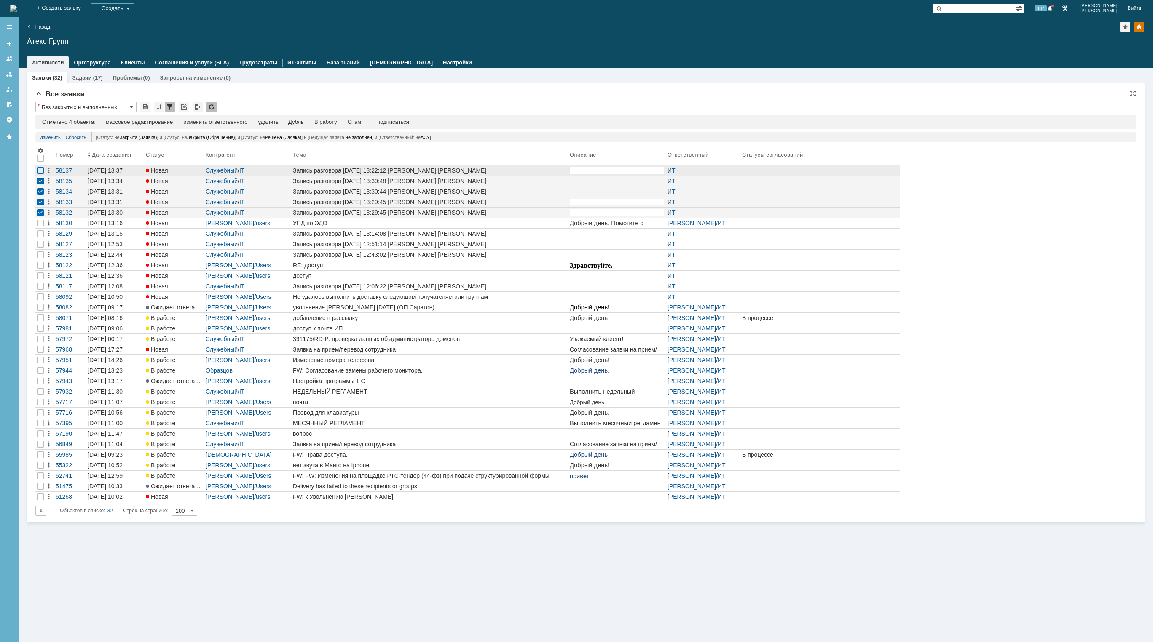
click at [41, 173] on div at bounding box center [40, 170] width 7 height 7
click at [38, 236] on div at bounding box center [40, 233] width 7 height 7
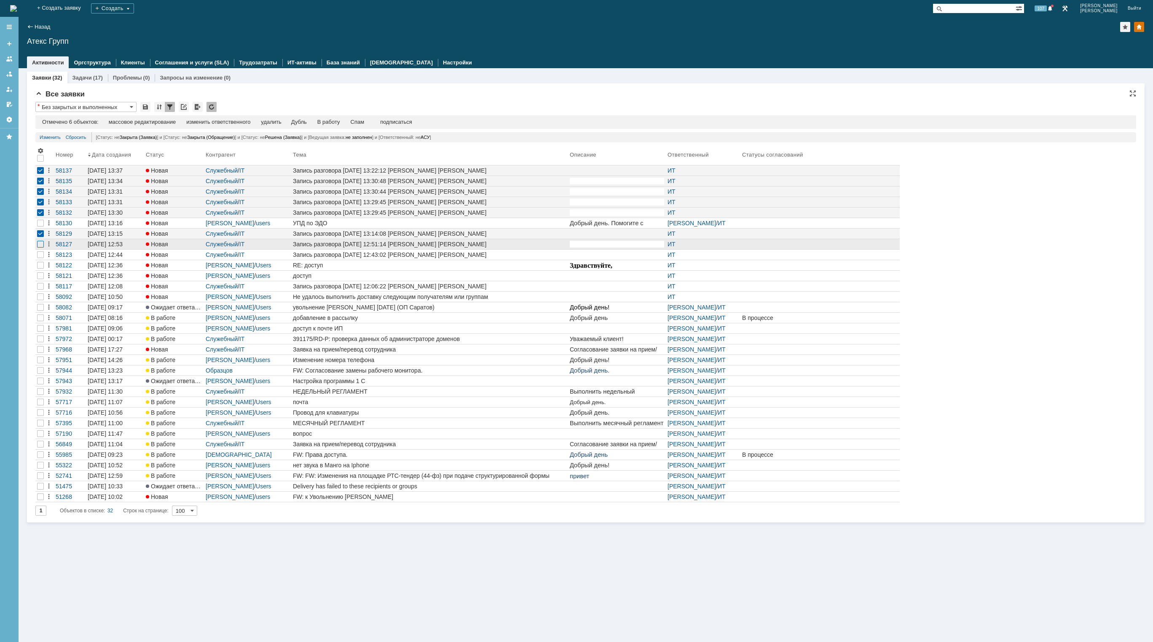
click at [37, 246] on div at bounding box center [40, 244] width 7 height 7
click at [37, 256] on div at bounding box center [40, 255] width 10 height 10
click at [278, 124] on div "удалить" at bounding box center [271, 122] width 20 height 7
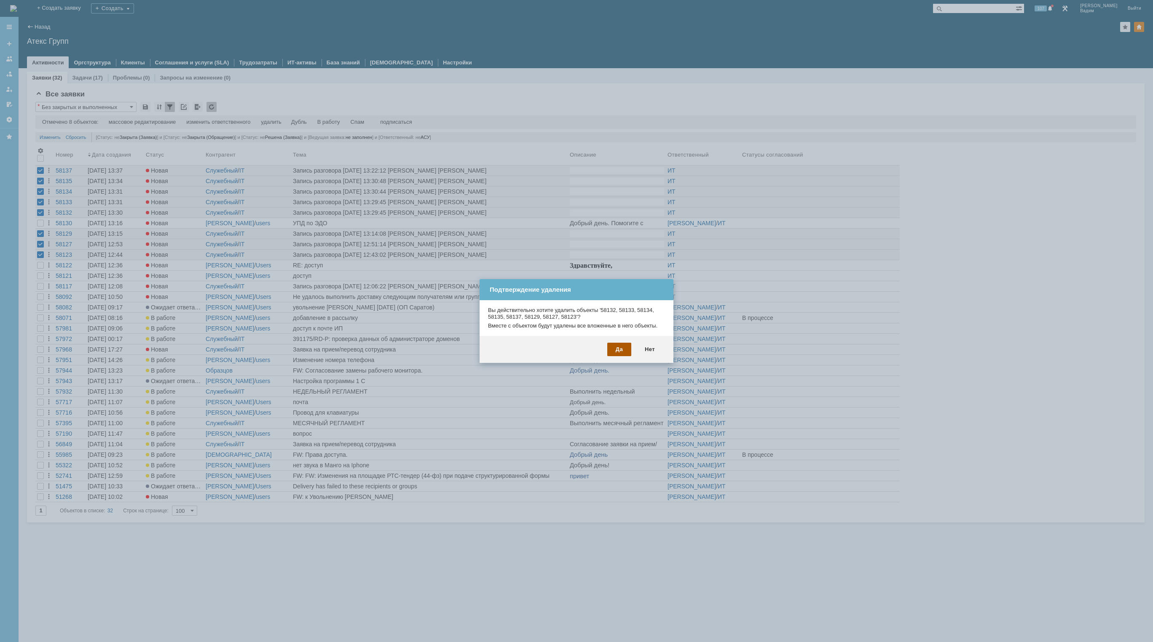
click at [616, 350] on div "Да" at bounding box center [619, 349] width 24 height 13
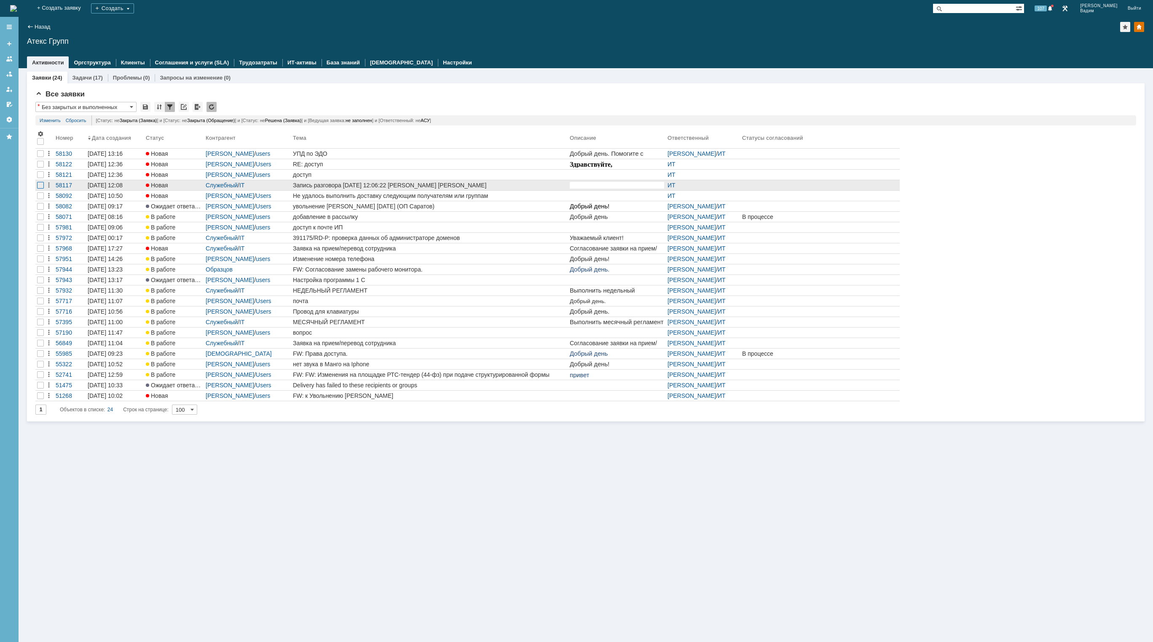
click at [38, 185] on div at bounding box center [40, 185] width 7 height 7
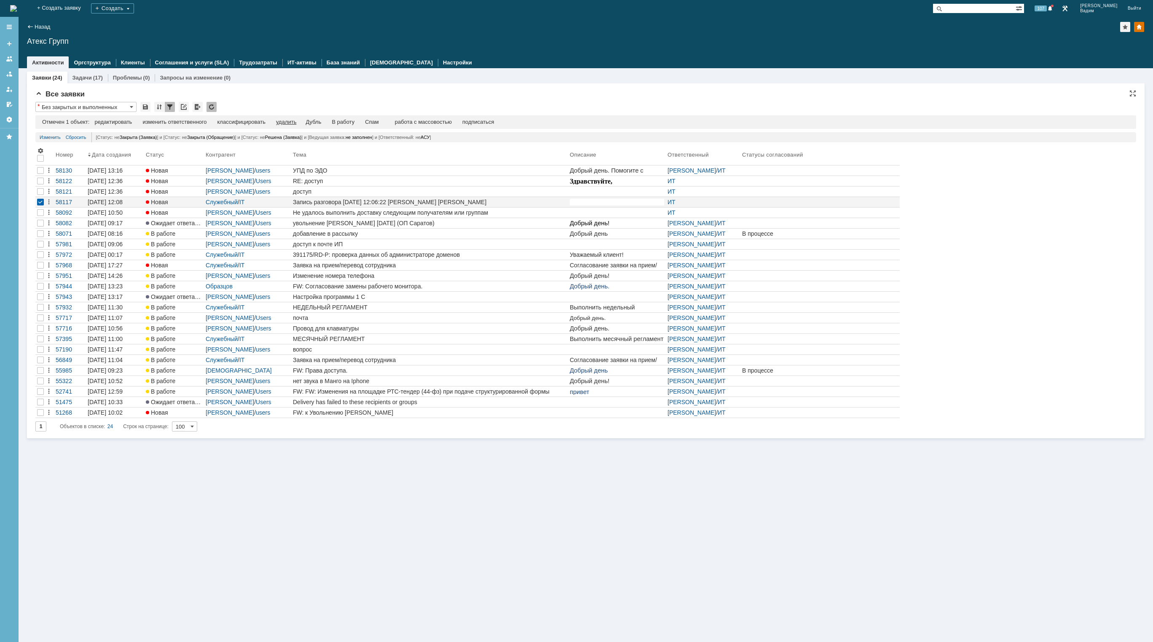
click at [291, 122] on div "удалить" at bounding box center [286, 122] width 20 height 7
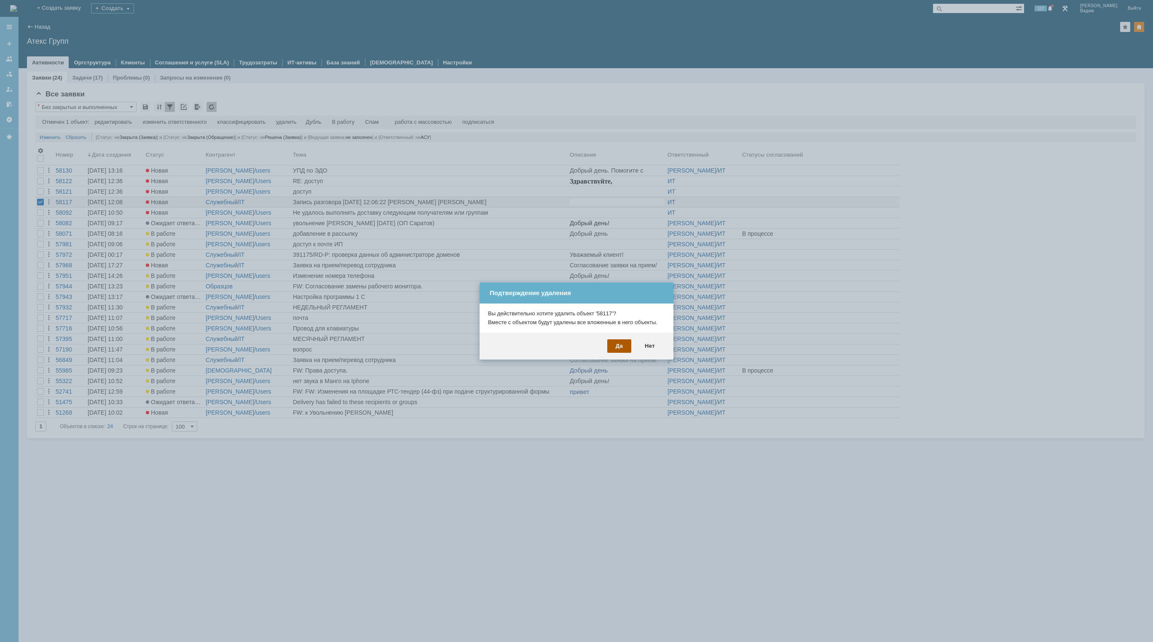
click at [615, 346] on div "Да" at bounding box center [619, 346] width 24 height 13
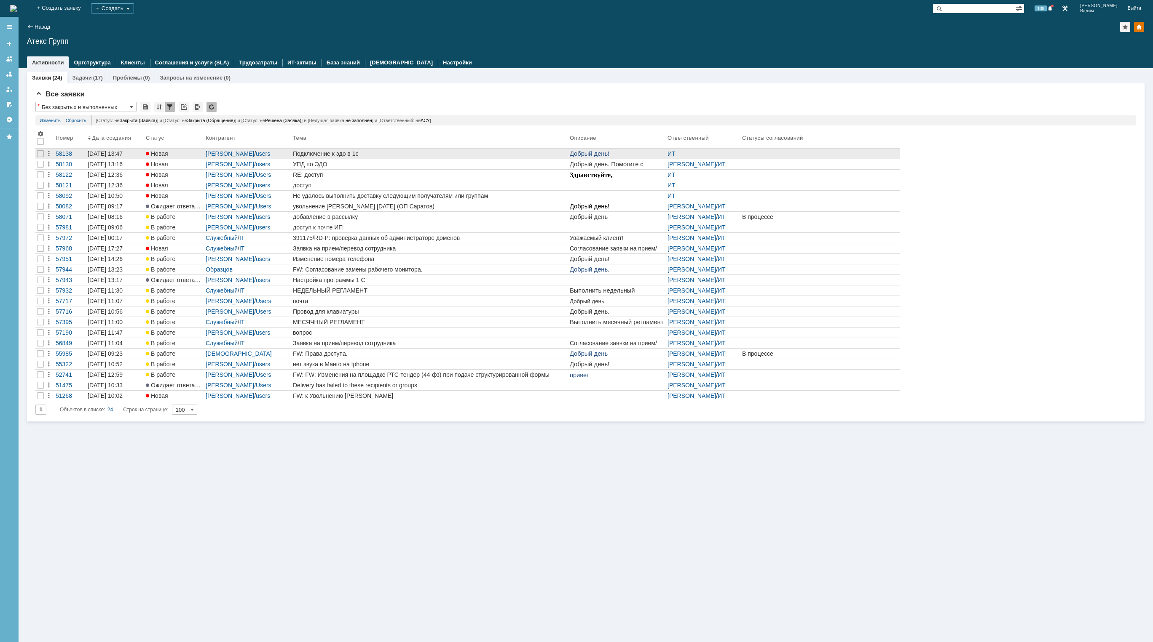
click at [500, 155] on div "Подключение к эдо в 1с" at bounding box center [429, 153] width 273 height 7
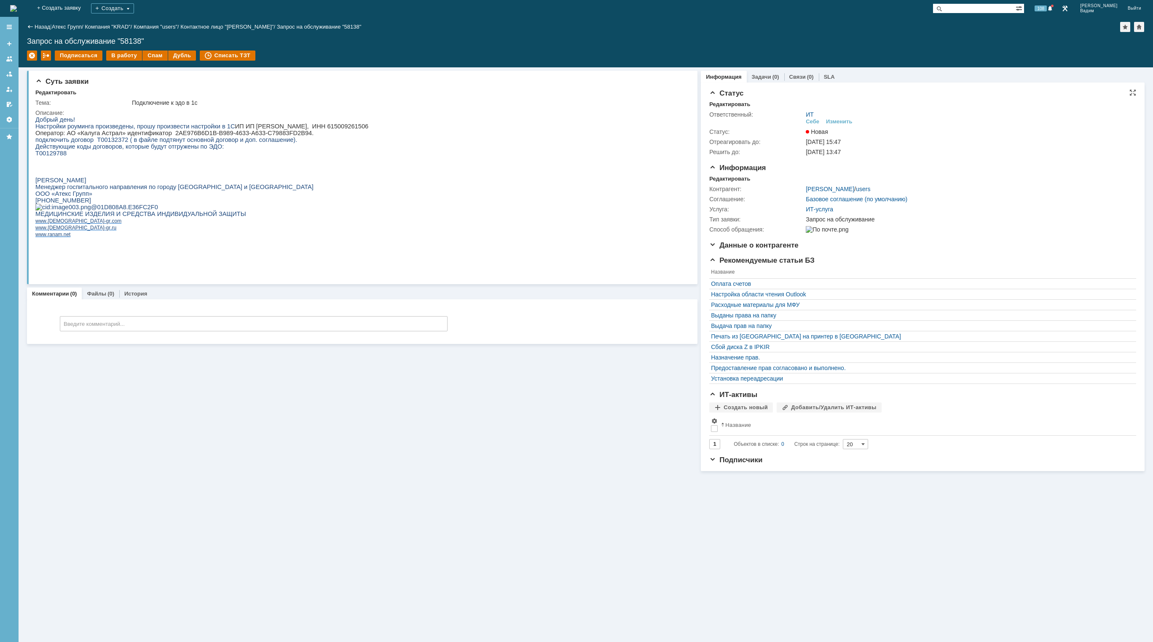
click at [835, 120] on div "Изменить" at bounding box center [839, 121] width 27 height 7
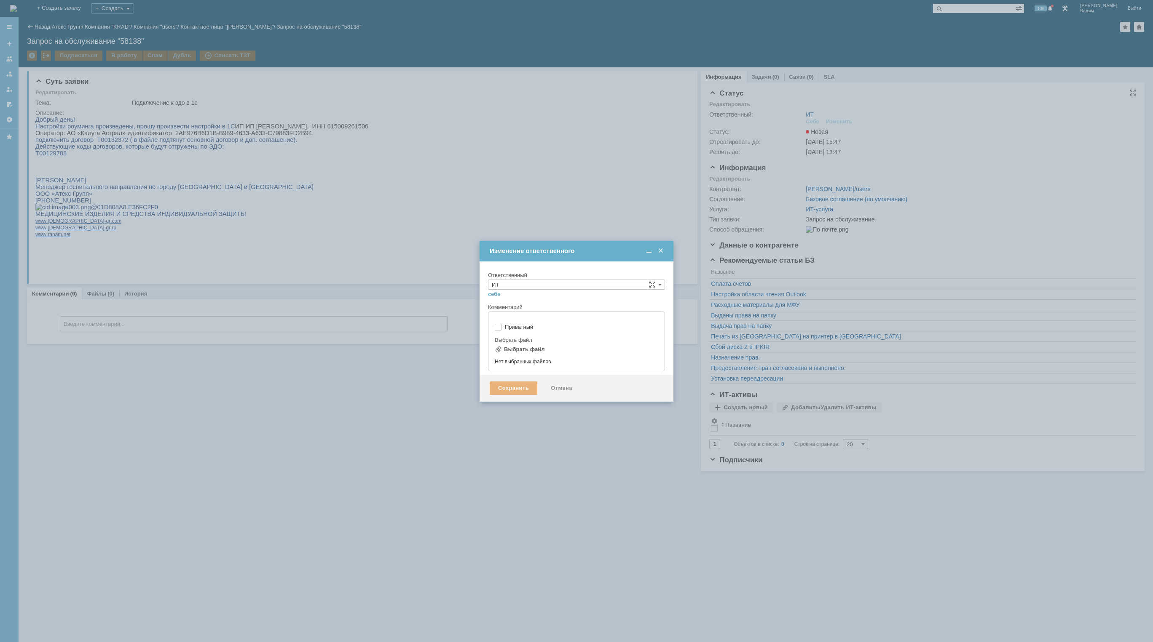
type input "[не указано]"
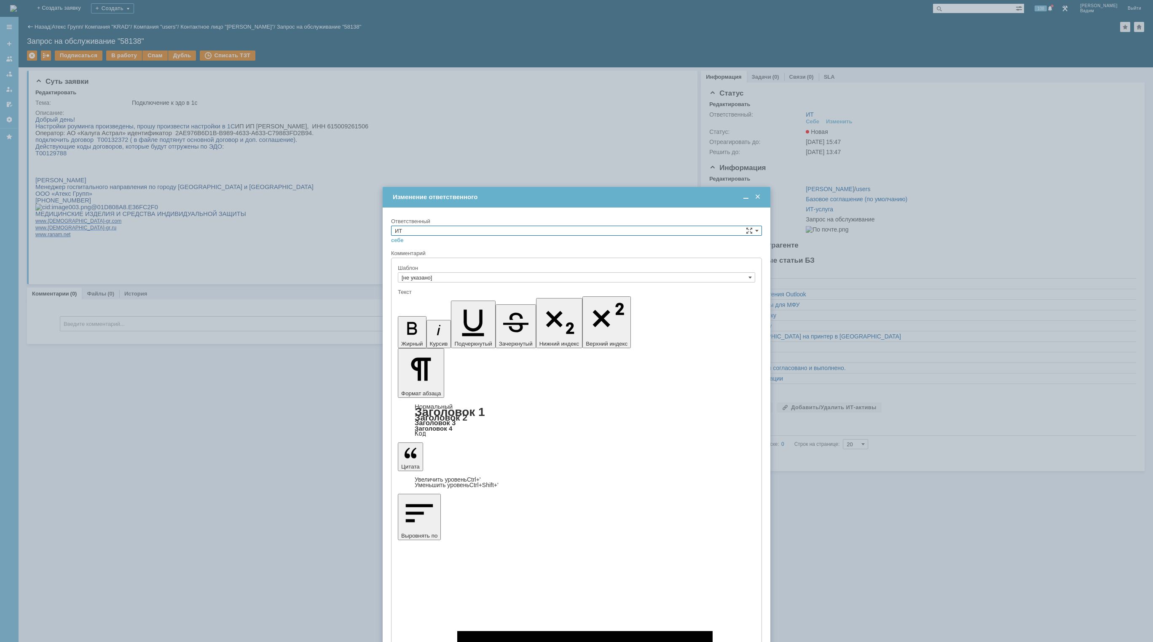
click at [573, 223] on div "Ответственный" at bounding box center [575, 221] width 369 height 5
click at [571, 229] on input "ИТ" at bounding box center [576, 231] width 371 height 10
click at [480, 302] on span "АСУ" at bounding box center [576, 300] width 363 height 7
type input "АСУ"
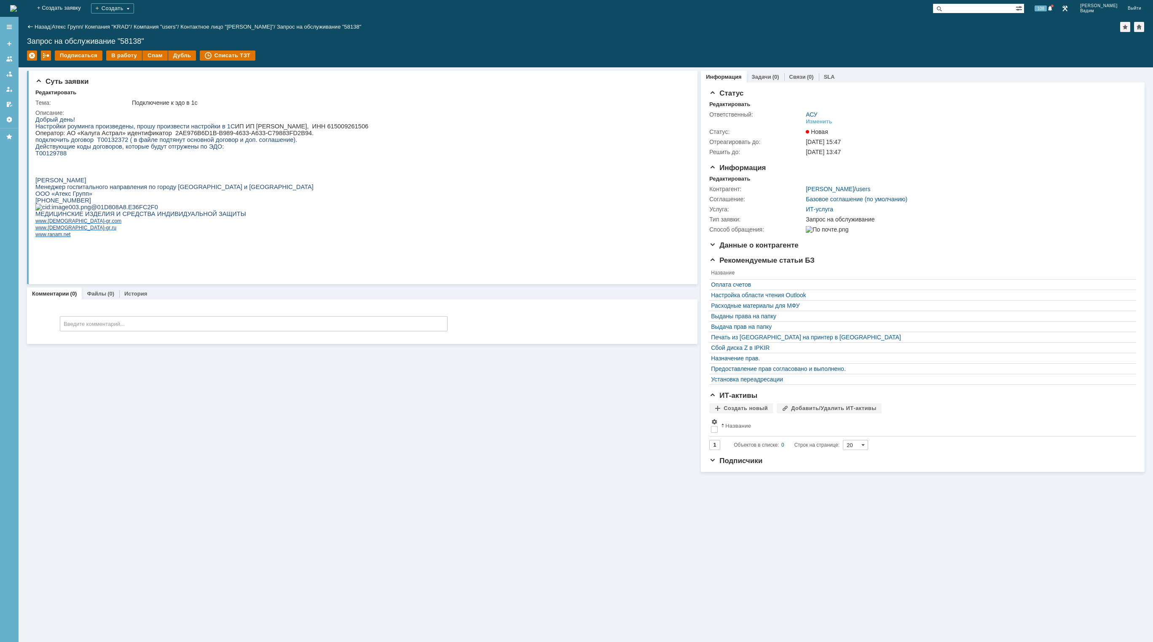
click at [17, 9] on img at bounding box center [13, 8] width 7 height 7
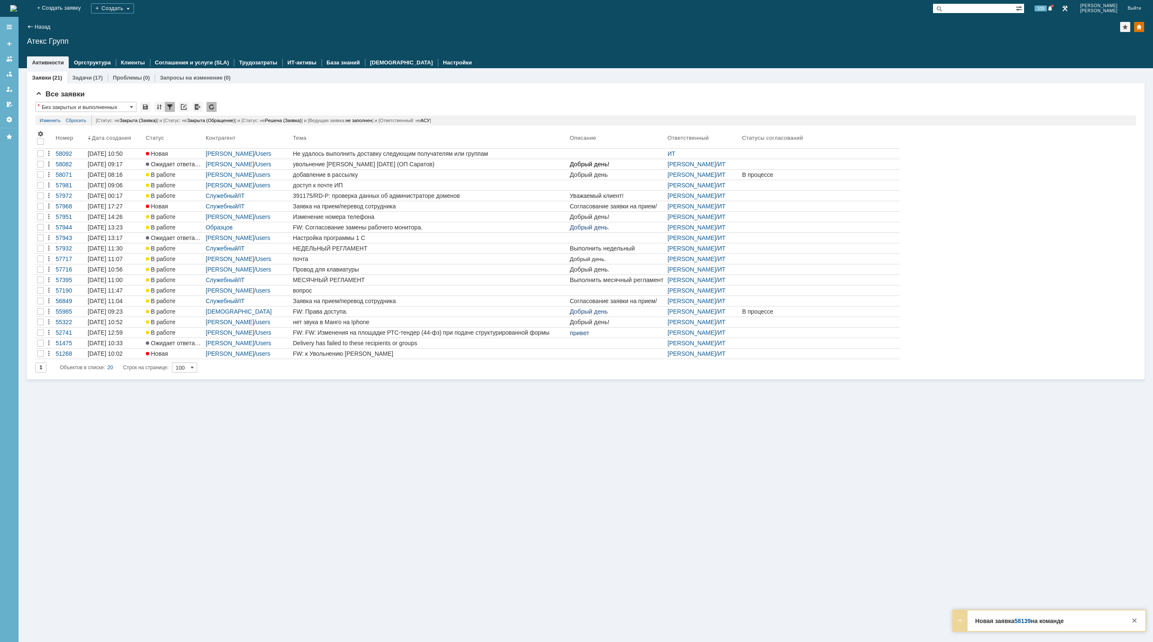
click at [17, 9] on img at bounding box center [13, 8] width 7 height 7
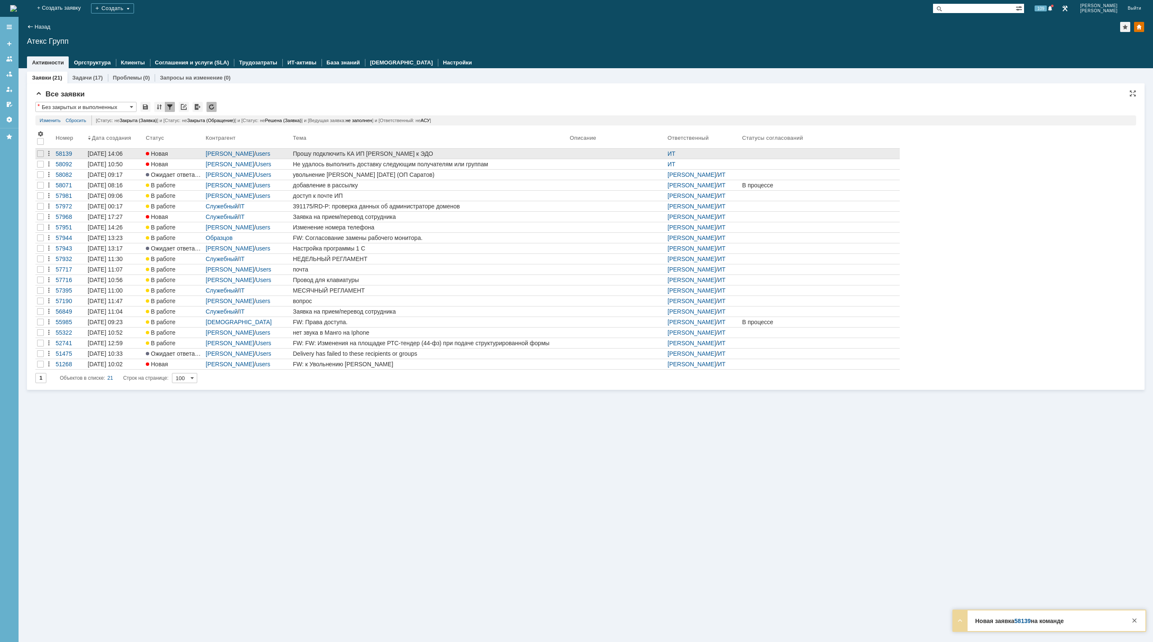
click at [472, 155] on div "Прошу подключить КА ИП Пряморукова к ЭДО" at bounding box center [429, 153] width 273 height 7
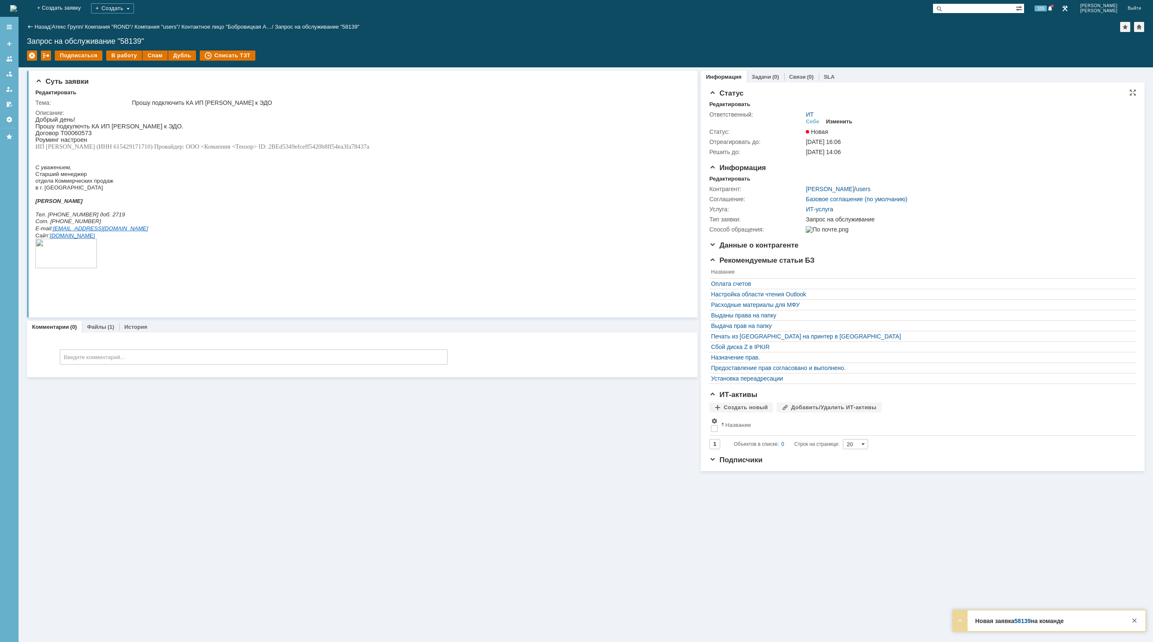
click at [828, 119] on div "Изменить" at bounding box center [839, 121] width 27 height 7
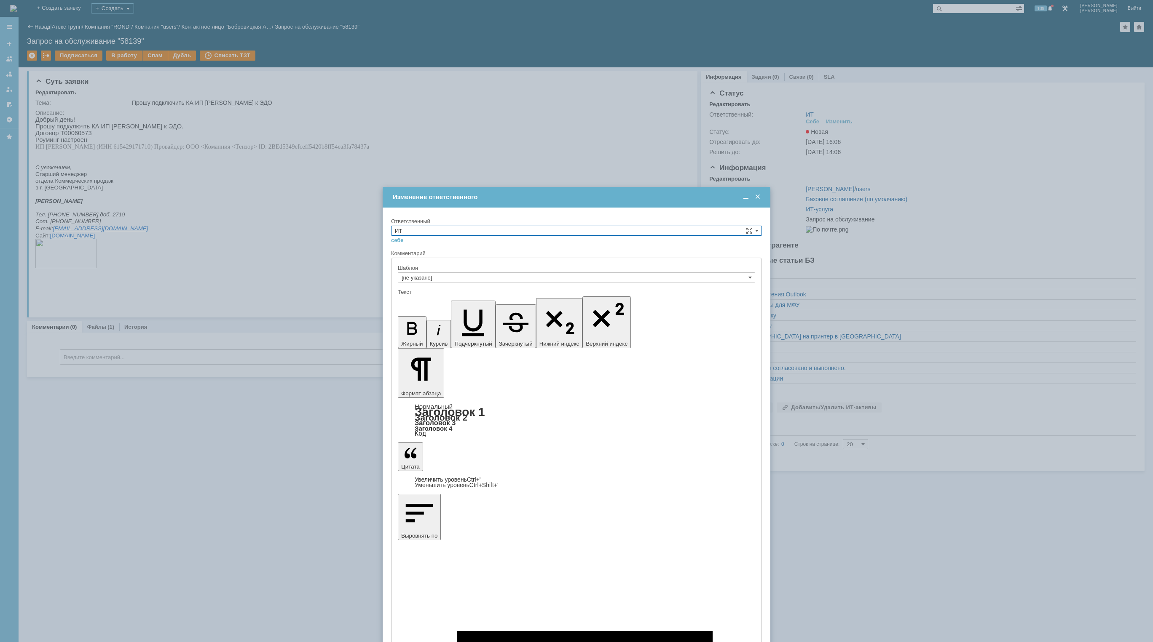
click at [650, 227] on input "ИТ" at bounding box center [576, 231] width 371 height 10
click at [438, 301] on span "АСУ" at bounding box center [576, 300] width 363 height 7
type input "АСУ"
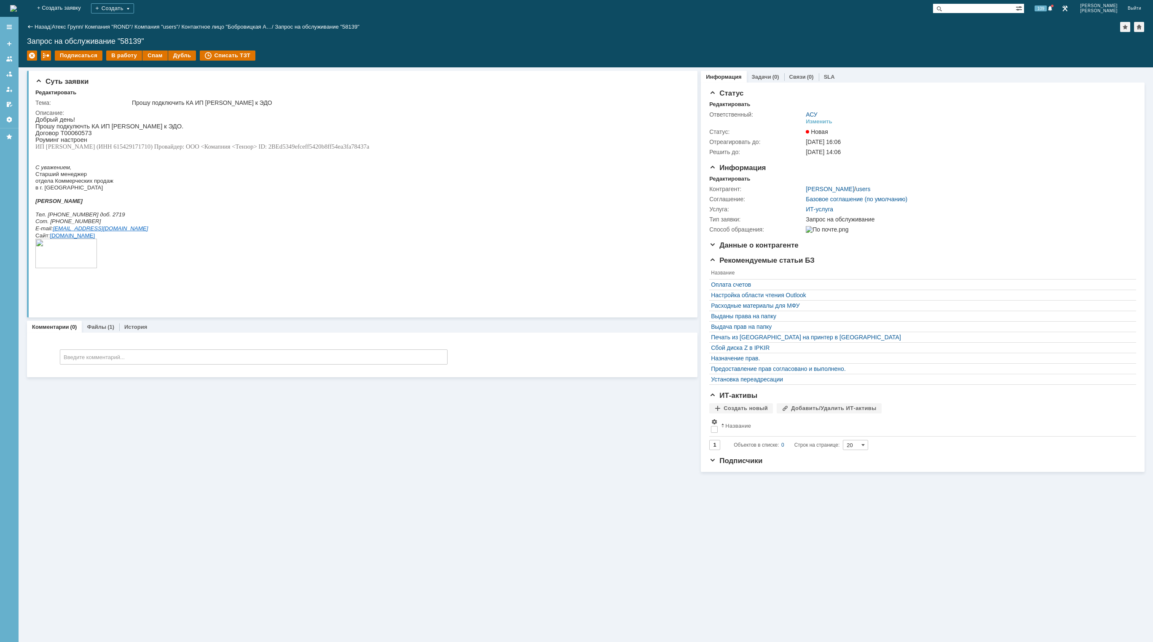
click at [17, 11] on img at bounding box center [13, 8] width 7 height 7
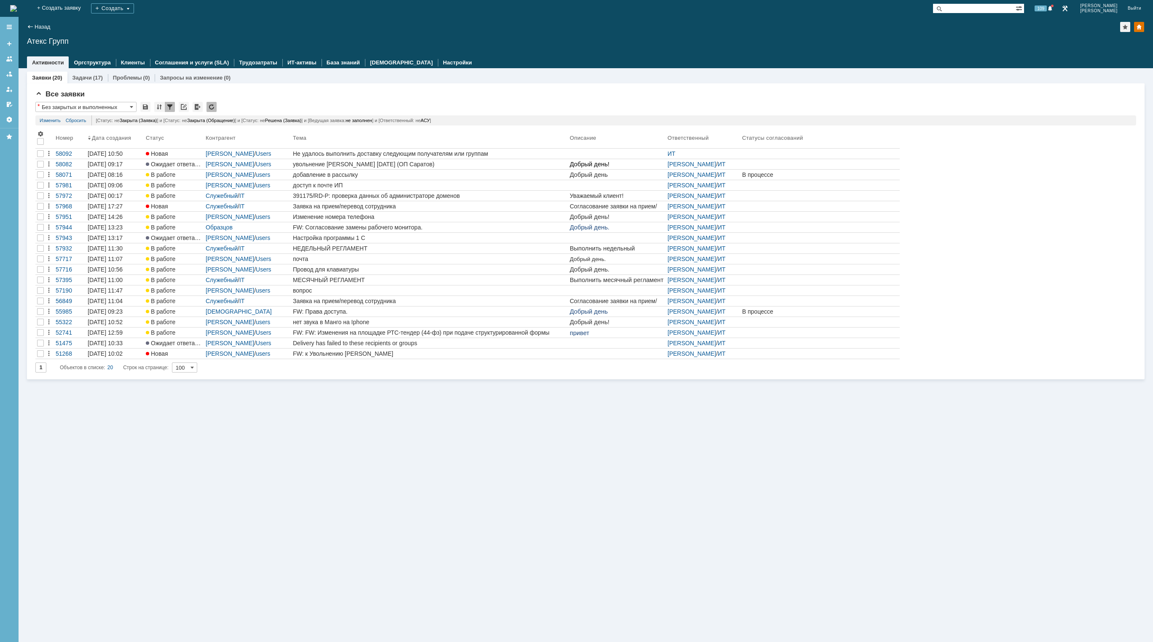
click at [17, 7] on img at bounding box center [13, 8] width 7 height 7
click at [479, 445] on div "Заявки (20) Задачи (17) Проблемы (0) Запросы на изменение (0) Все заявки * Без …" at bounding box center [586, 355] width 1134 height 574
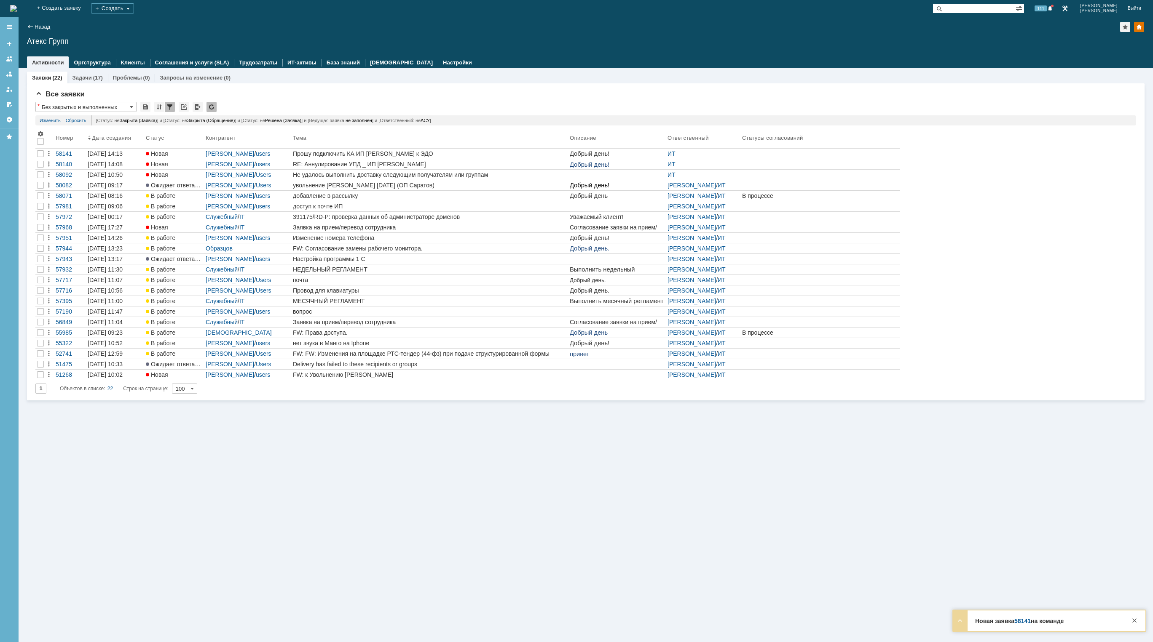
click at [17, 12] on img at bounding box center [13, 8] width 7 height 7
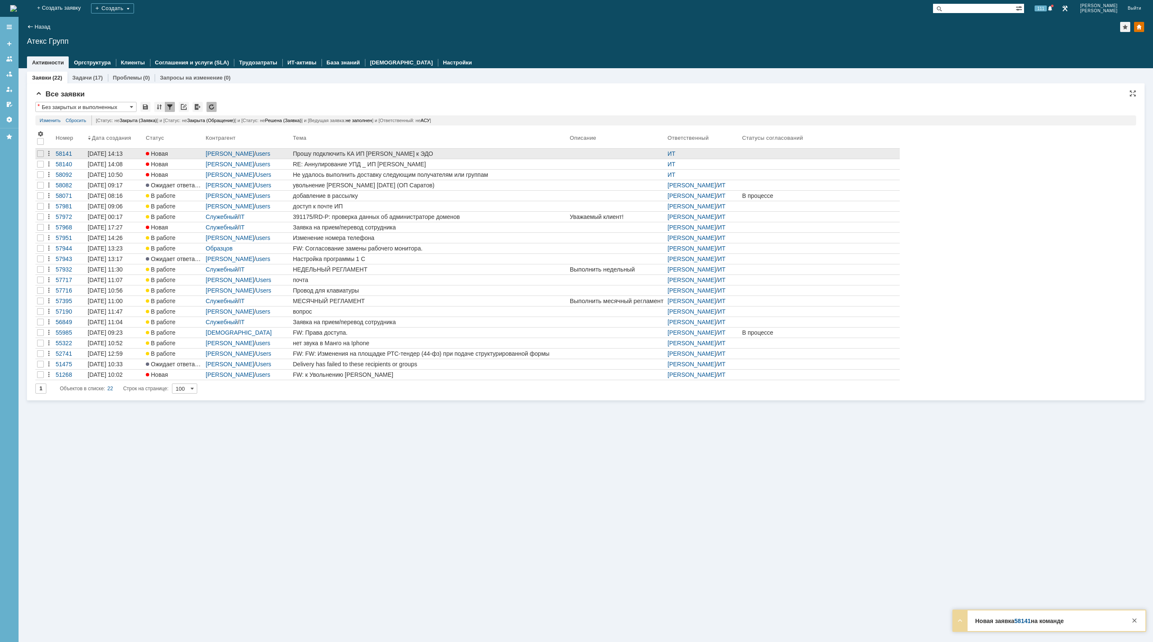
click at [549, 153] on div "Прошу подключить КА ИП Кузьменко к ЭДО" at bounding box center [429, 153] width 273 height 7
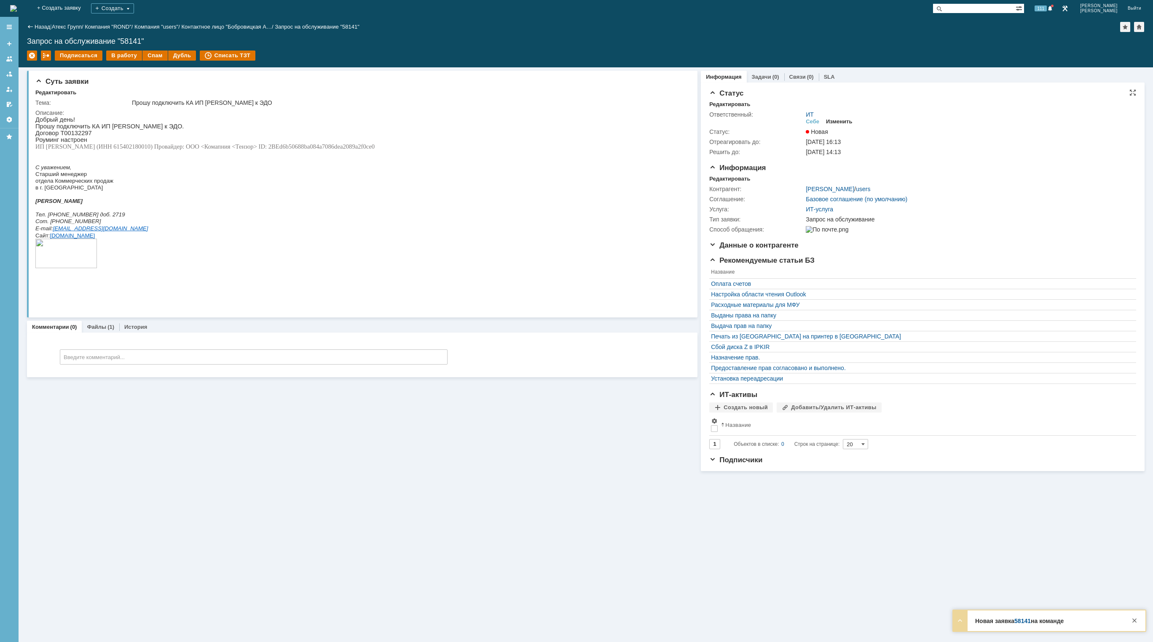
click at [837, 120] on div "Изменить" at bounding box center [839, 121] width 27 height 7
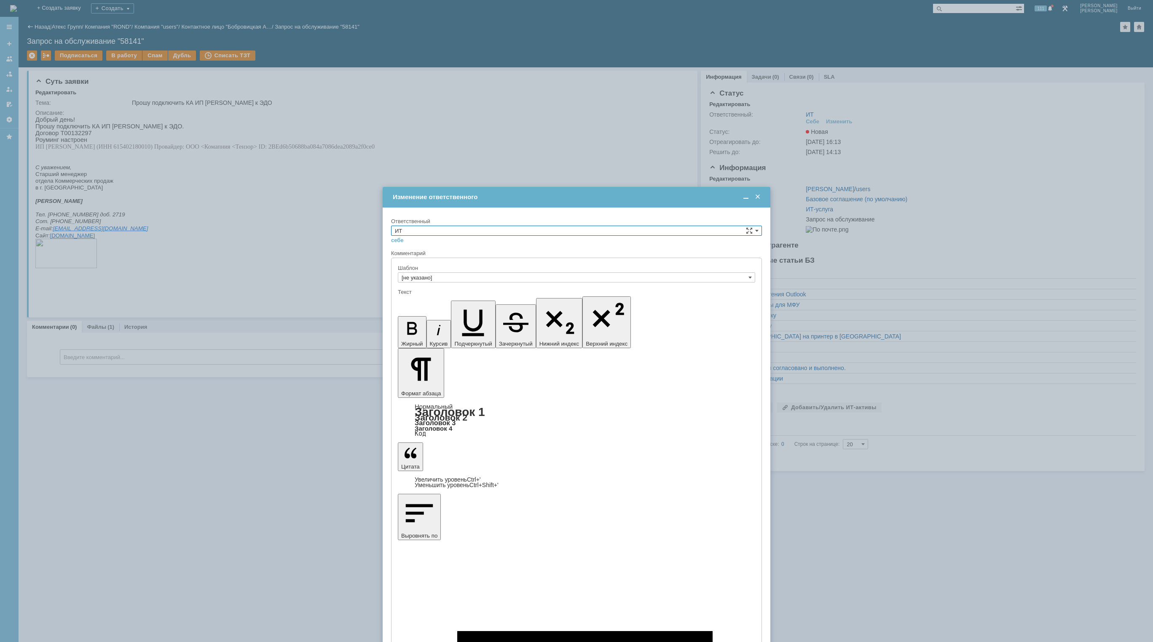
click at [674, 227] on input "ИТ" at bounding box center [576, 231] width 371 height 10
click at [495, 301] on span "АСУ" at bounding box center [576, 300] width 363 height 7
type input "АСУ"
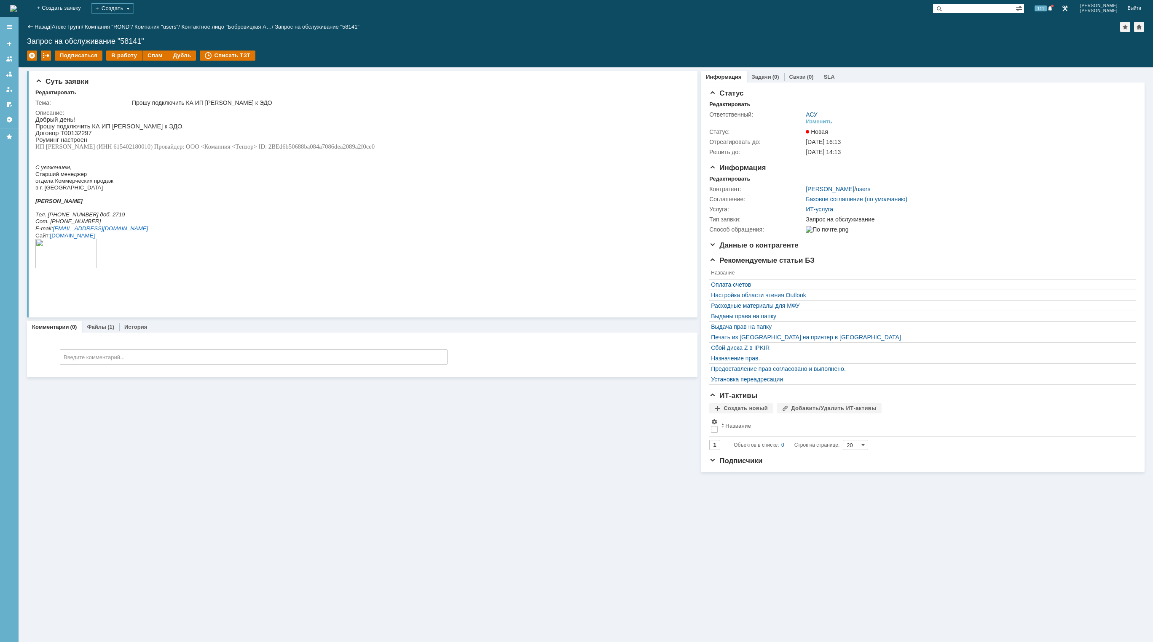
click at [17, 9] on img at bounding box center [13, 8] width 7 height 7
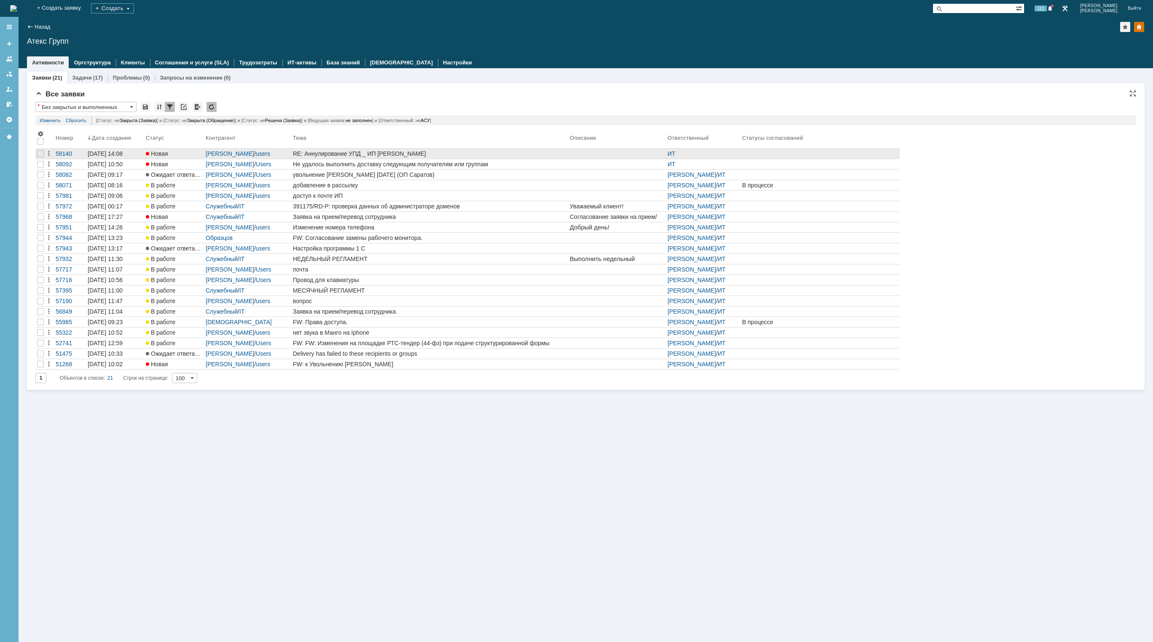
click at [419, 152] on div "RE: Аннулирование УПД _ ИП Пыдык" at bounding box center [429, 153] width 273 height 7
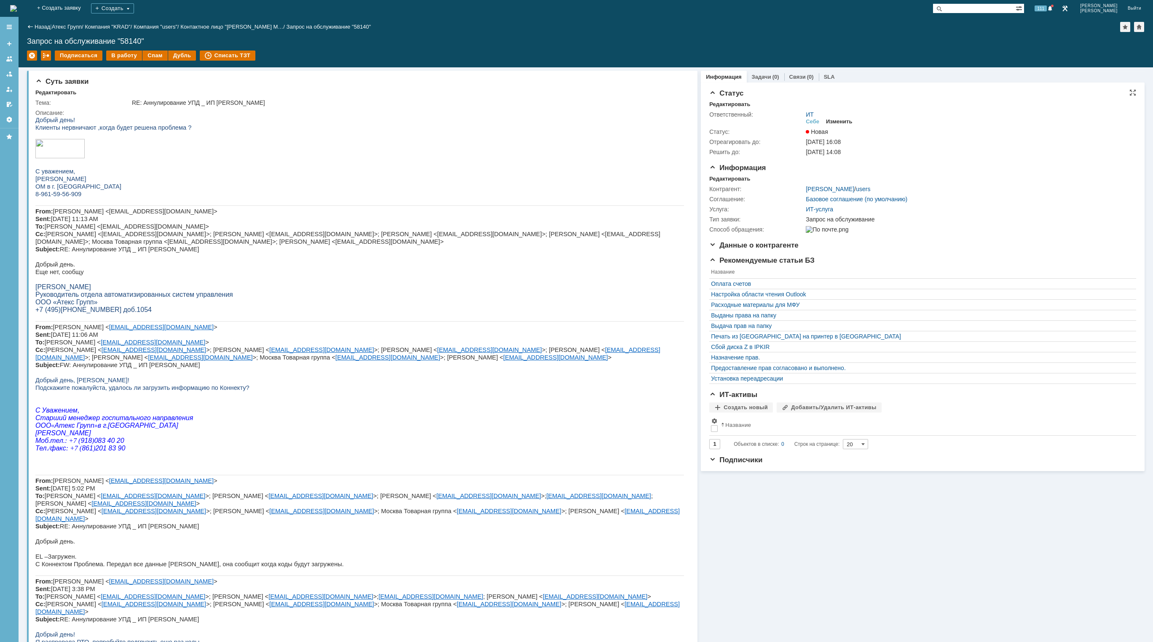
click at [836, 120] on div "Изменить" at bounding box center [839, 121] width 27 height 7
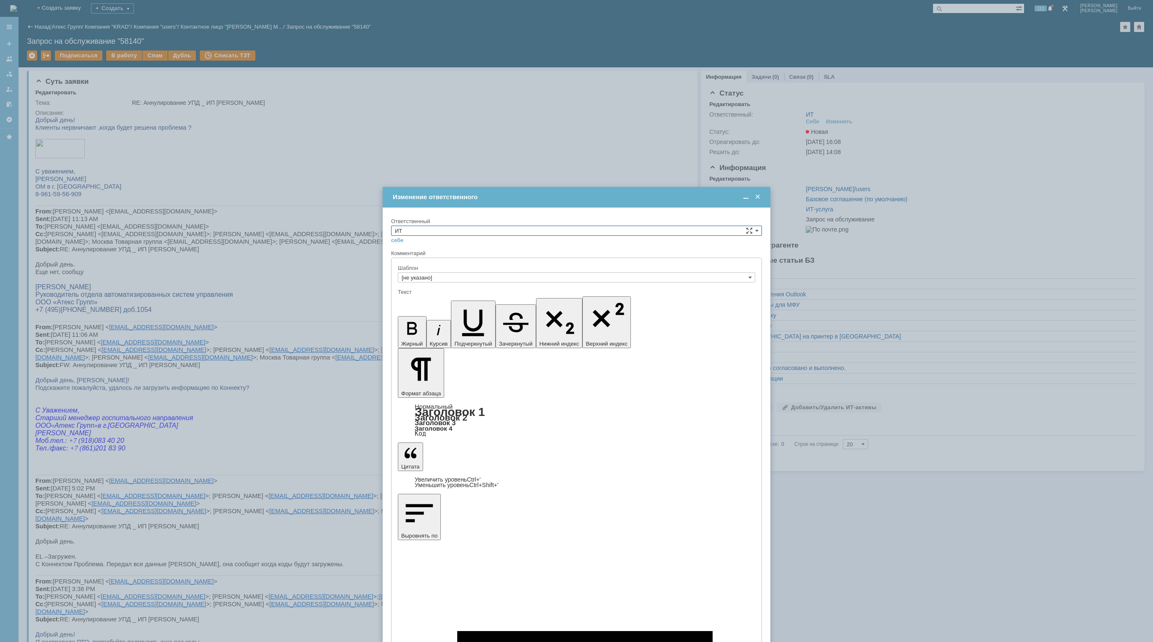
click at [476, 230] on input "ИТ" at bounding box center [576, 231] width 371 height 10
click at [453, 299] on span "АСУ" at bounding box center [576, 300] width 363 height 7
type input "АСУ"
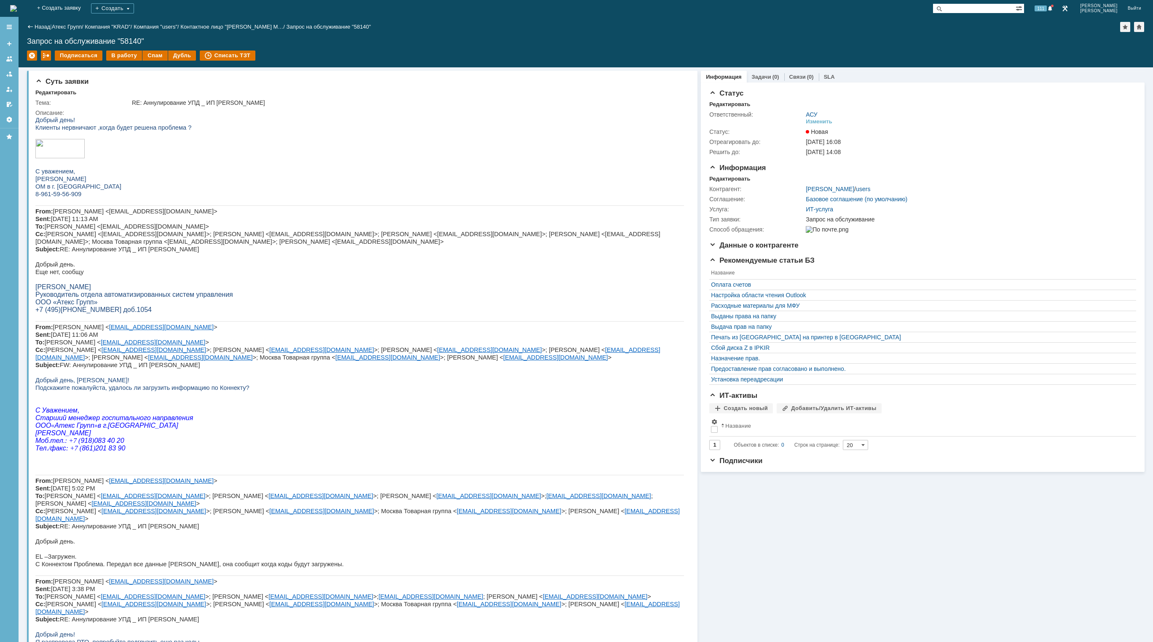
click at [17, 5] on img at bounding box center [13, 8] width 7 height 7
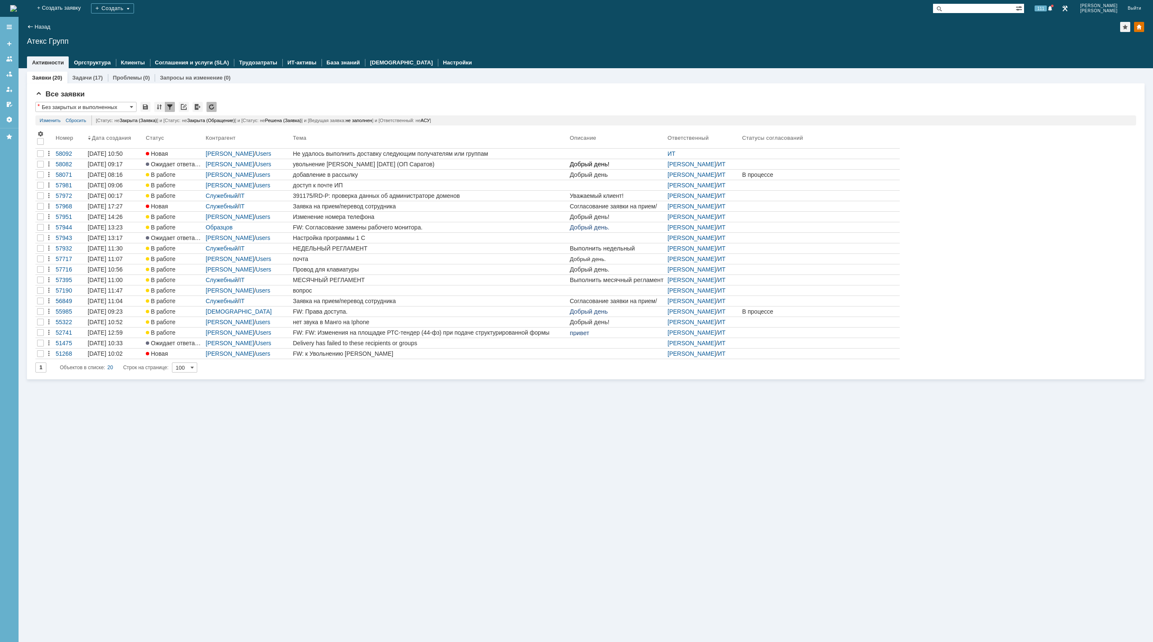
click at [17, 8] on img at bounding box center [13, 8] width 7 height 7
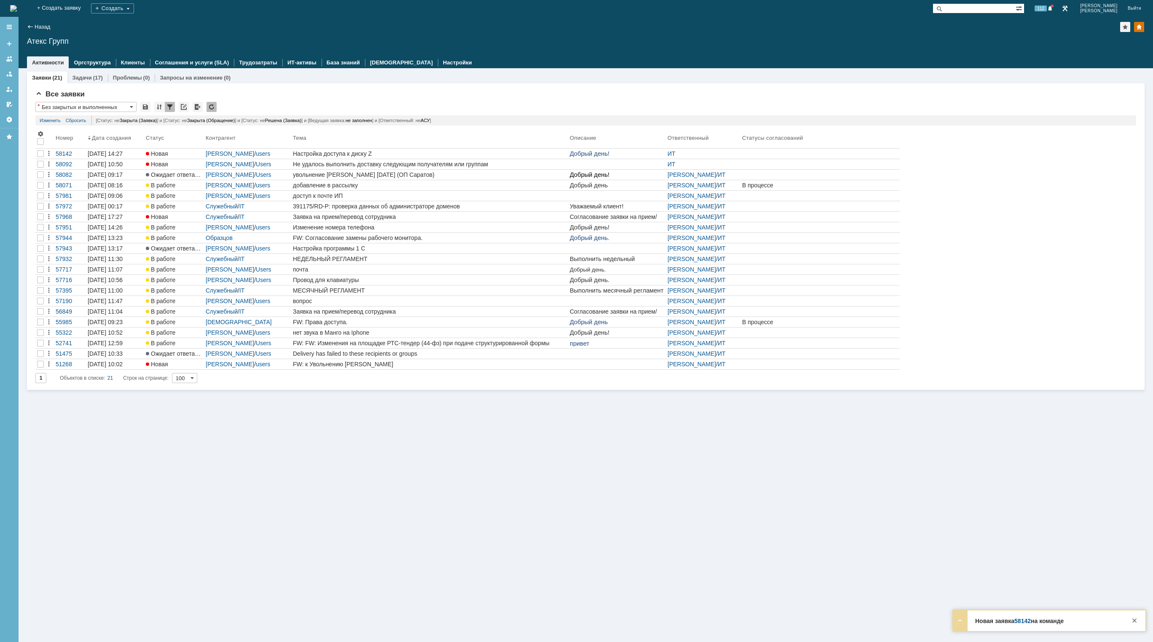
click at [17, 6] on img at bounding box center [13, 8] width 7 height 7
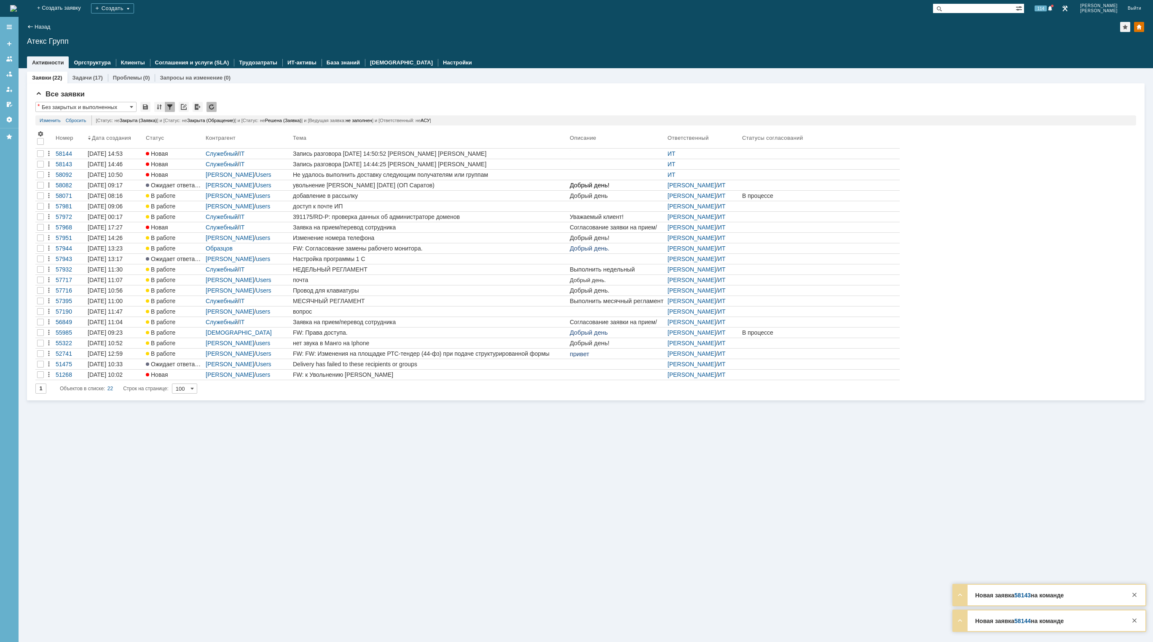
click at [17, 10] on img at bounding box center [13, 8] width 7 height 7
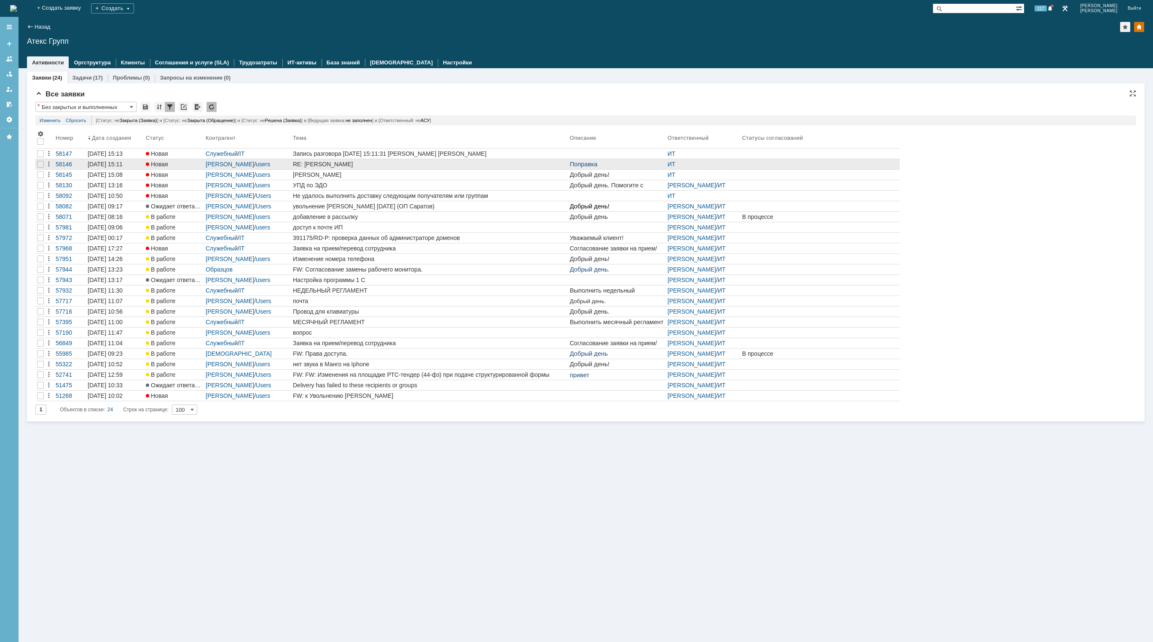
click at [464, 163] on div "RE: [PERSON_NAME]" at bounding box center [429, 164] width 273 height 7
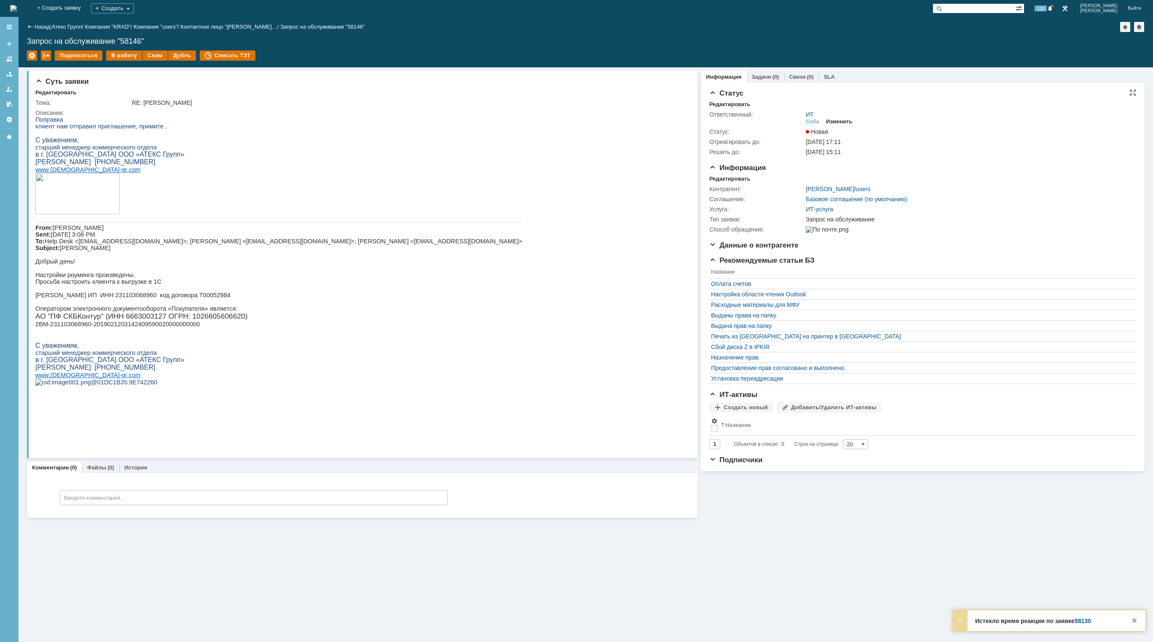
click at [846, 121] on div "Изменить" at bounding box center [839, 121] width 27 height 7
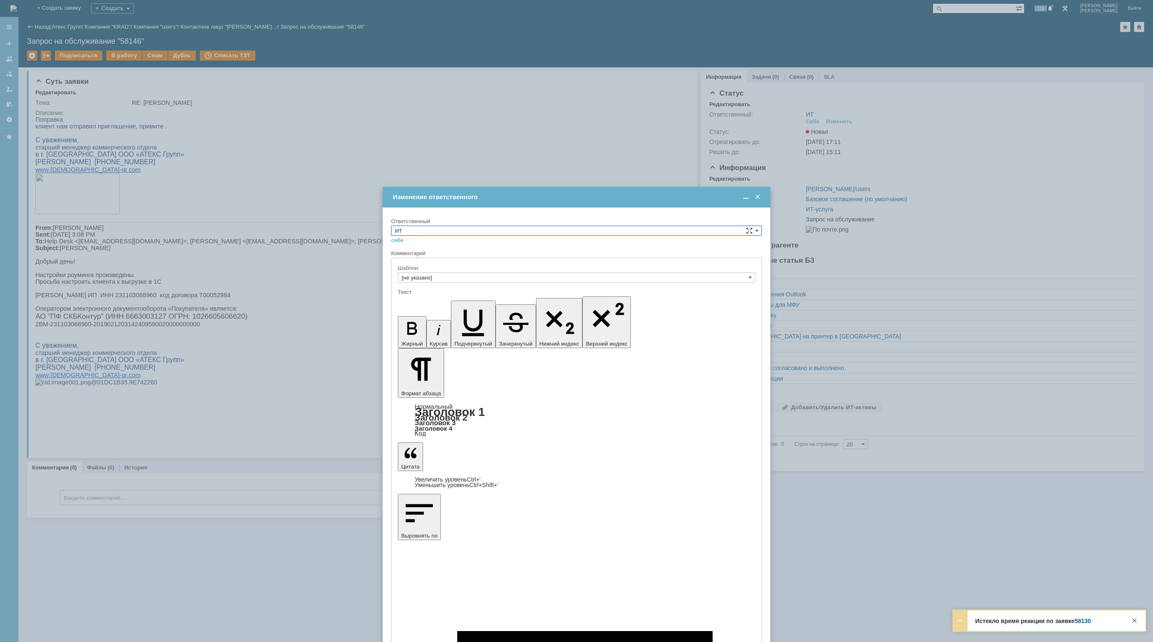
click at [702, 230] on input "ИТ" at bounding box center [576, 231] width 371 height 10
click at [480, 302] on span "АСУ" at bounding box center [576, 300] width 363 height 7
type input "АСУ"
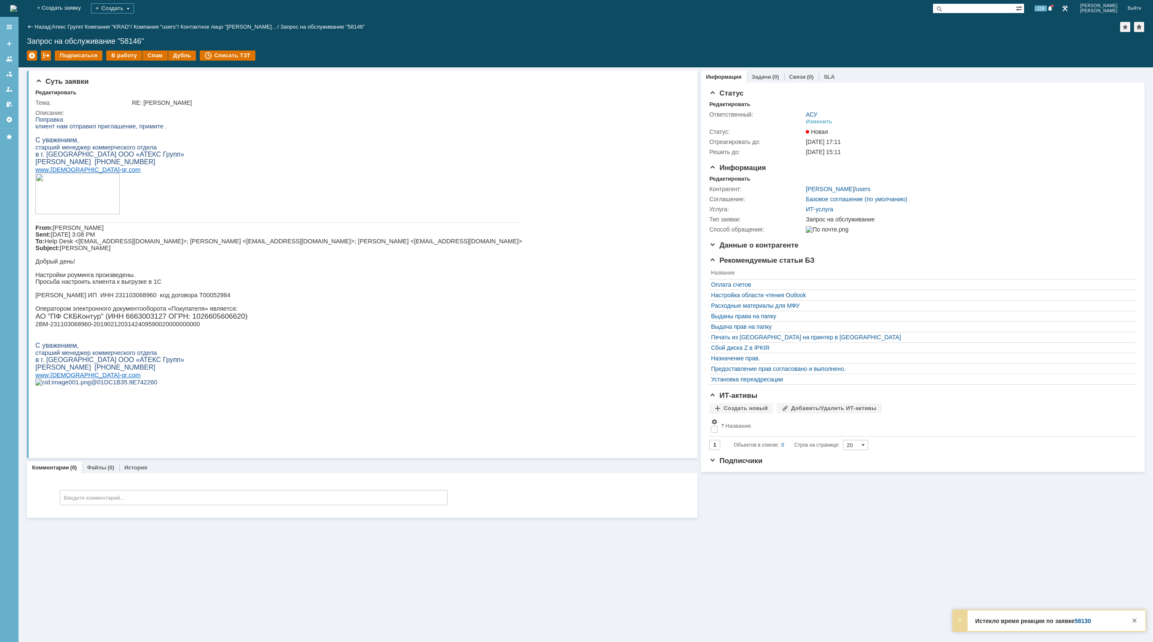
click at [17, 11] on img at bounding box center [13, 8] width 7 height 7
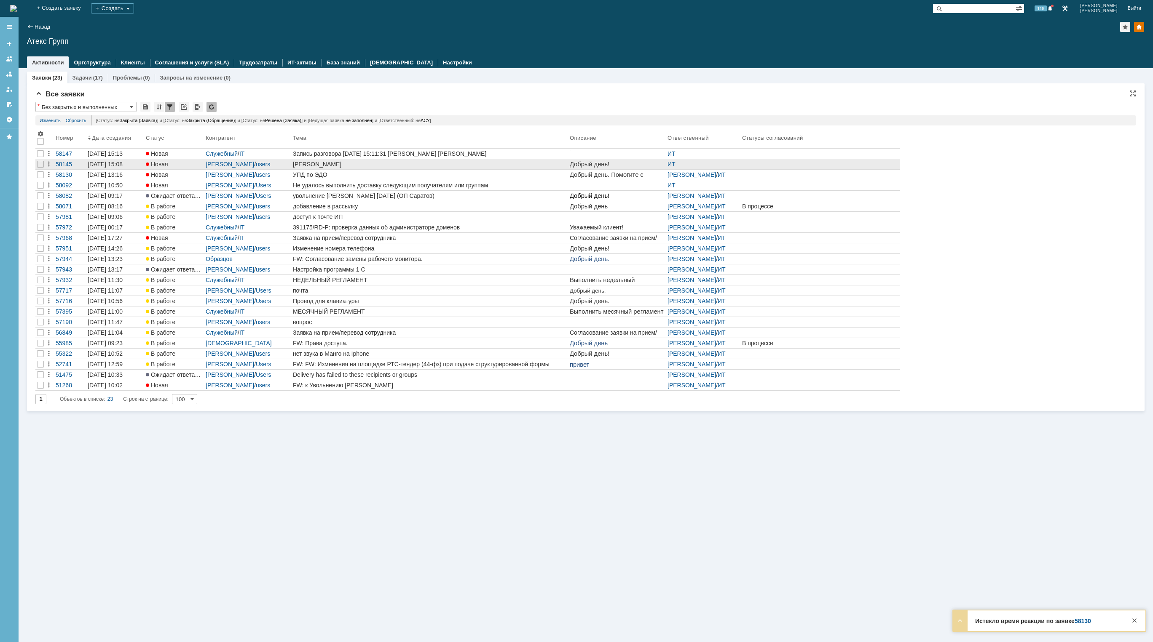
click at [479, 166] on div "[PERSON_NAME]" at bounding box center [429, 164] width 273 height 7
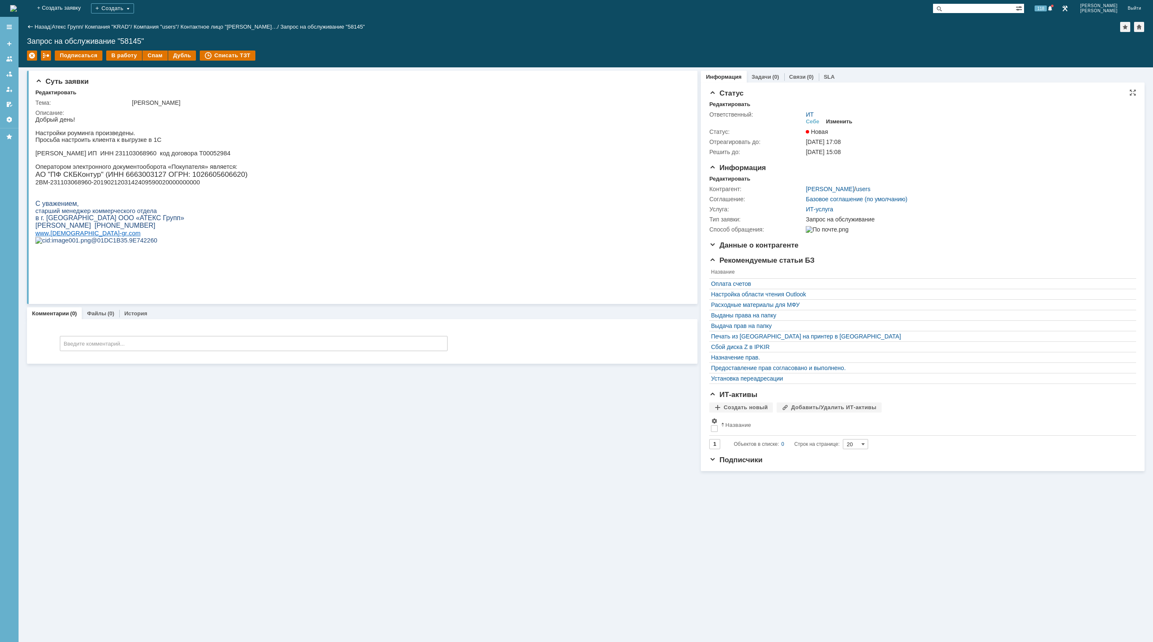
click at [845, 120] on div "Изменить" at bounding box center [839, 121] width 27 height 7
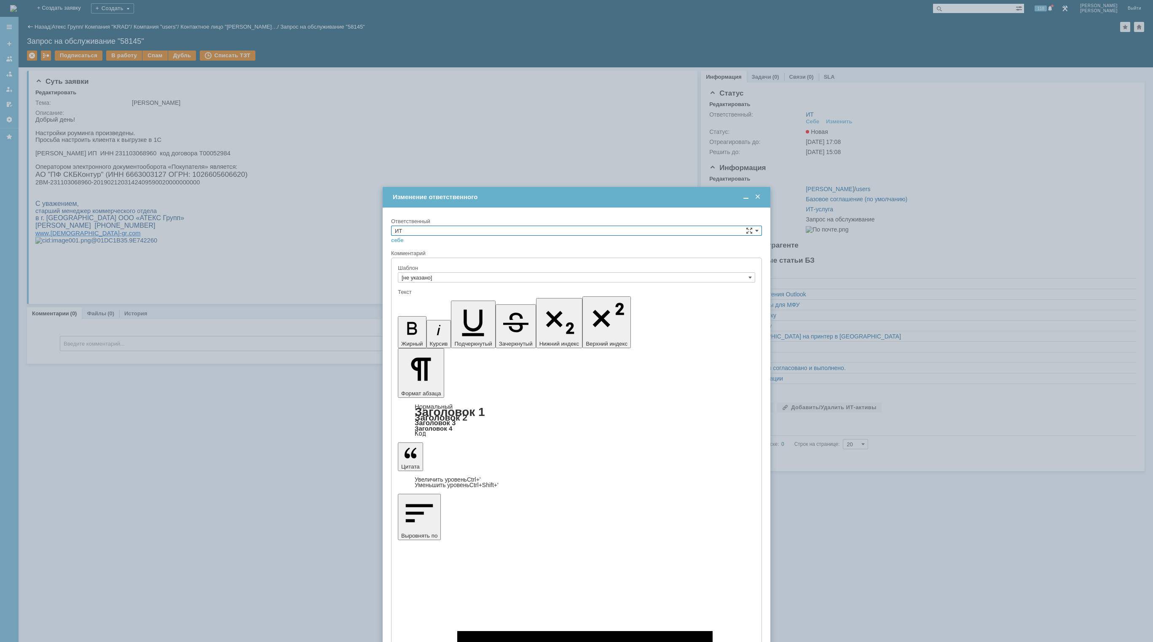
click at [684, 233] on input "ИТ" at bounding box center [576, 231] width 371 height 10
click at [556, 306] on div "Еремина Полина" at bounding box center [576, 309] width 370 height 9
click at [757, 230] on span at bounding box center [756, 230] width 3 height 7
click at [493, 301] on span "АСУ" at bounding box center [576, 300] width 363 height 7
type input "АСУ"
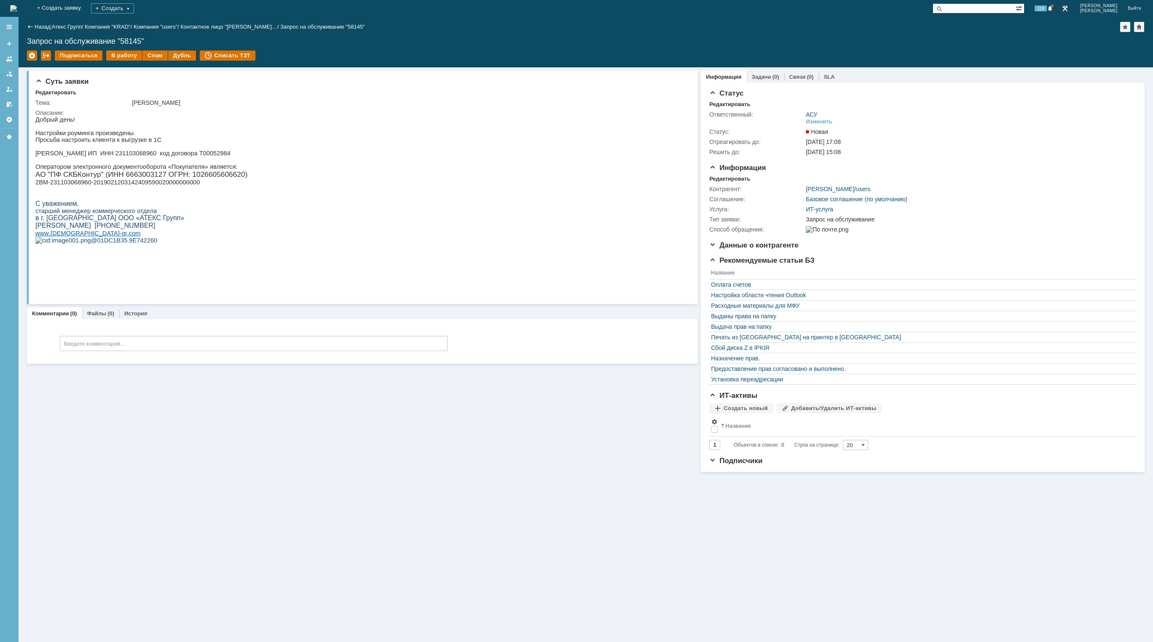
click at [17, 11] on img at bounding box center [13, 8] width 7 height 7
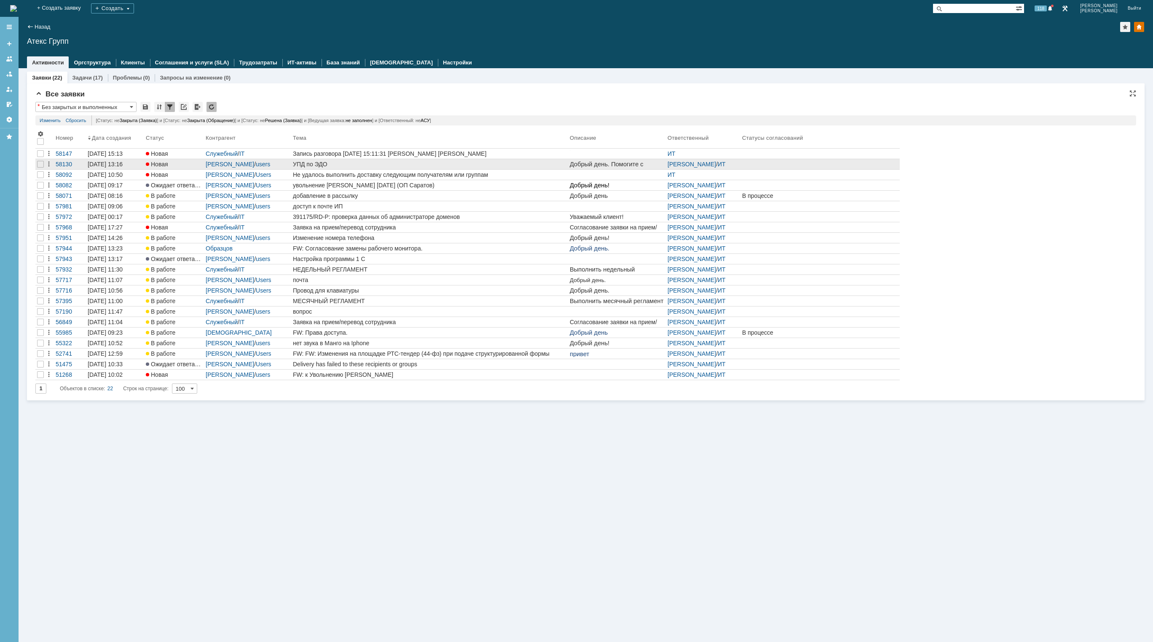
click at [433, 165] on div "УПД по ЭДО" at bounding box center [429, 164] width 273 height 7
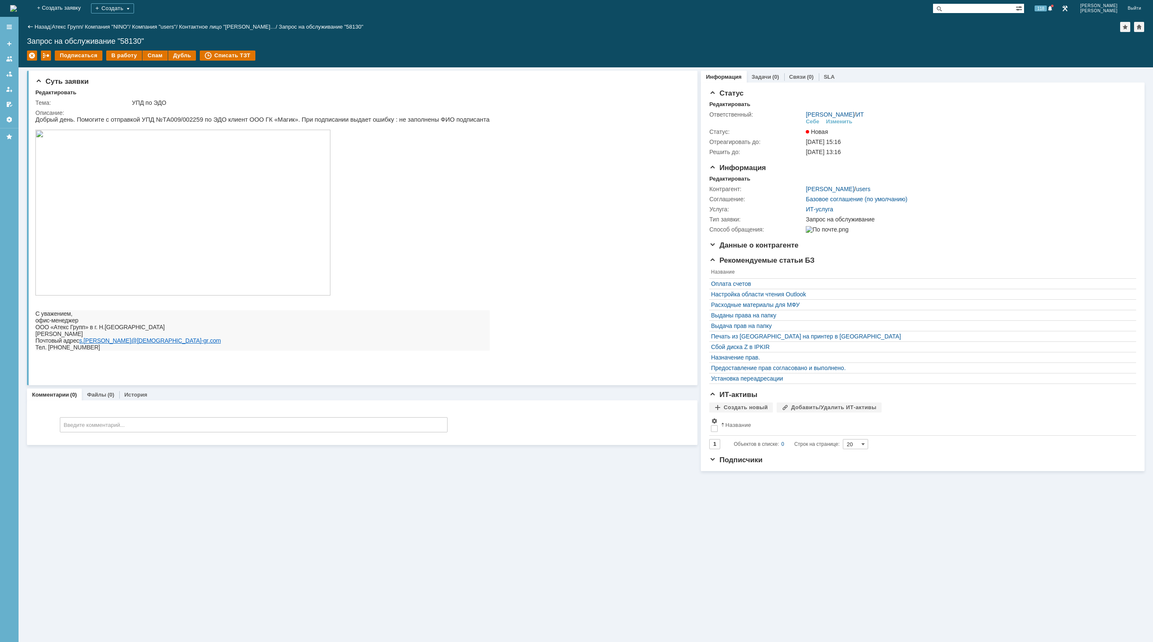
click at [17, 9] on img at bounding box center [13, 8] width 7 height 7
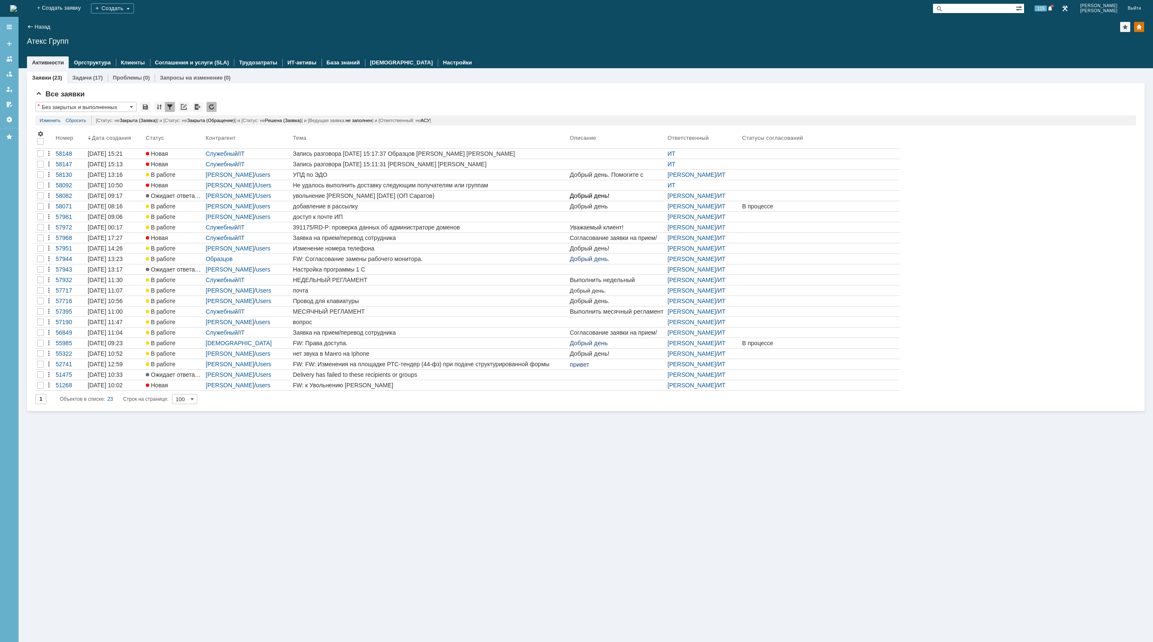
click at [17, 8] on img at bounding box center [13, 8] width 7 height 7
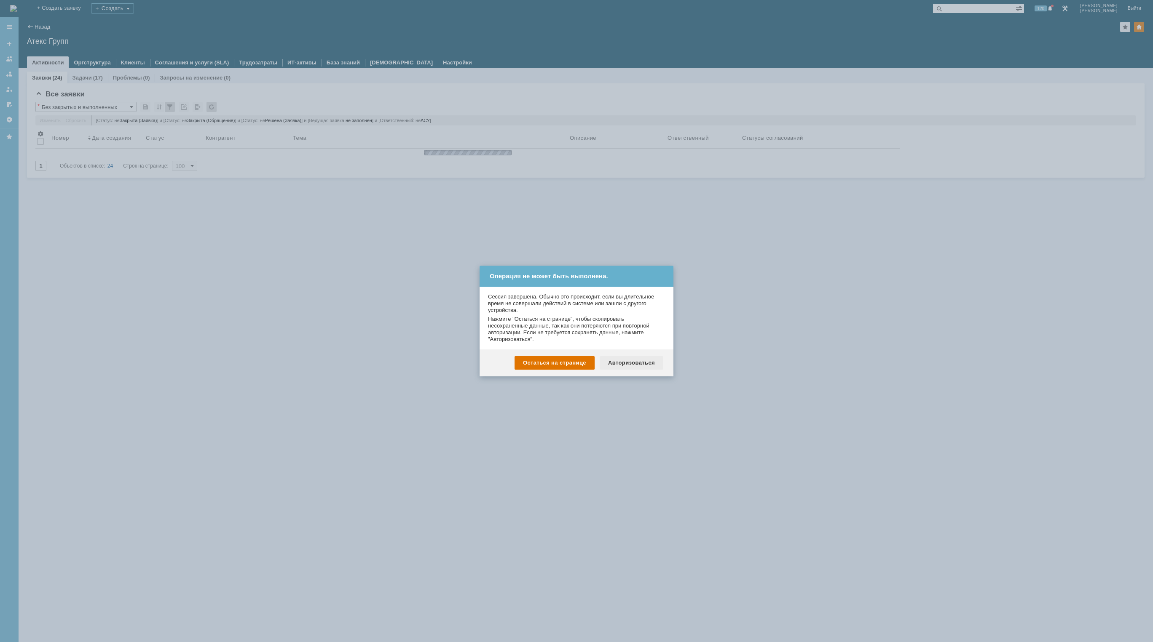
click at [618, 361] on div "Авторизоваться" at bounding box center [631, 362] width 64 height 13
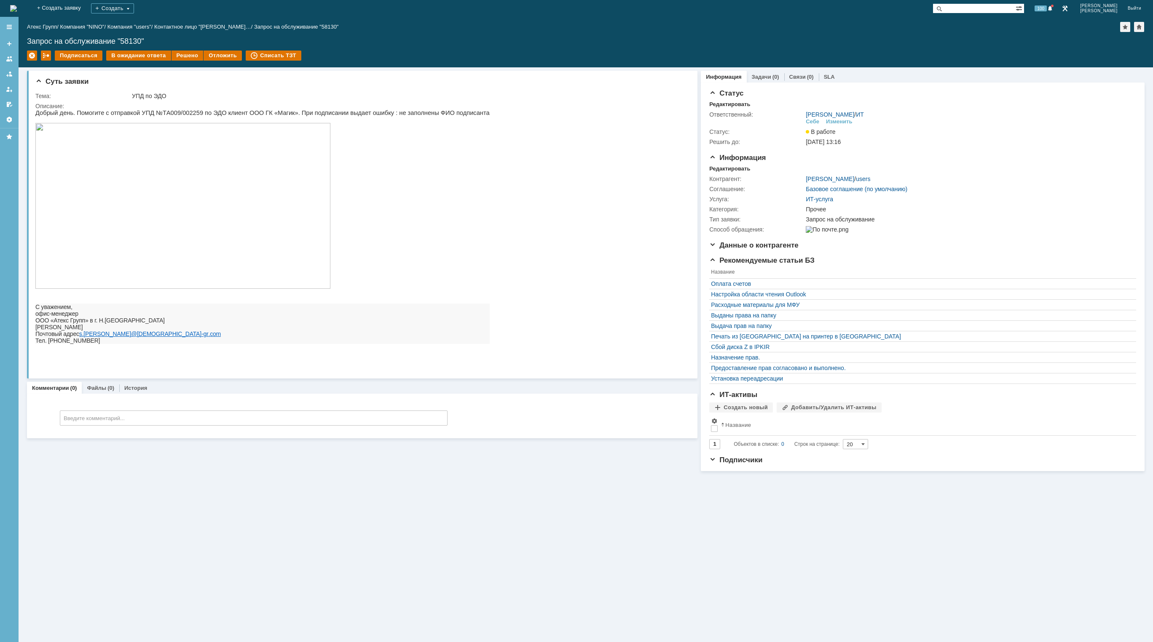
click at [903, 565] on div "Суть заявки Тема: УПД по ЭДО Описание: Комментарии (0) Файлы (0) История Коммен…" at bounding box center [586, 354] width 1134 height 575
click at [17, 11] on img at bounding box center [13, 8] width 7 height 7
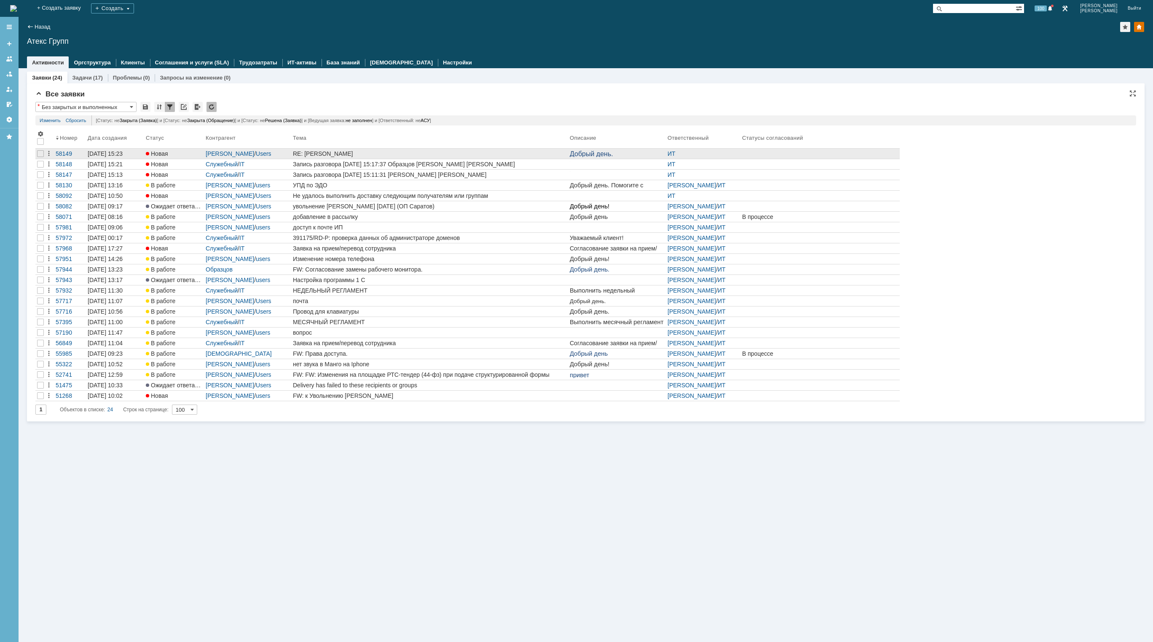
click at [437, 153] on div "RE: [PERSON_NAME]" at bounding box center [429, 153] width 273 height 7
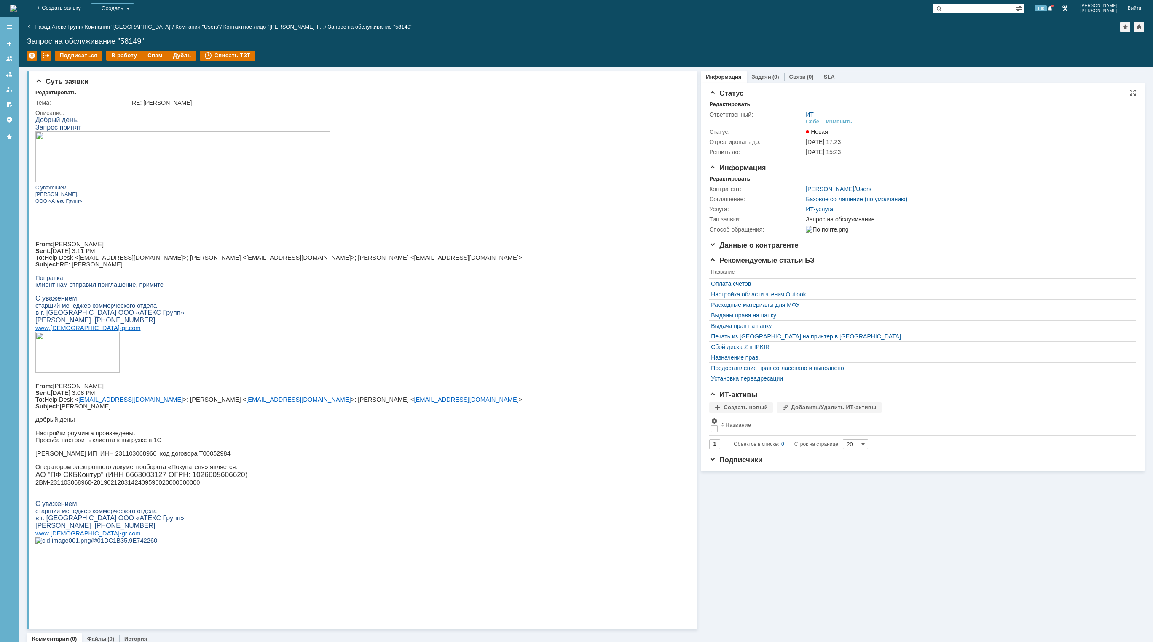
click at [845, 118] on div "ИТ Себе Изменить" at bounding box center [967, 118] width 324 height 15
click at [845, 123] on div "Изменить" at bounding box center [839, 121] width 27 height 7
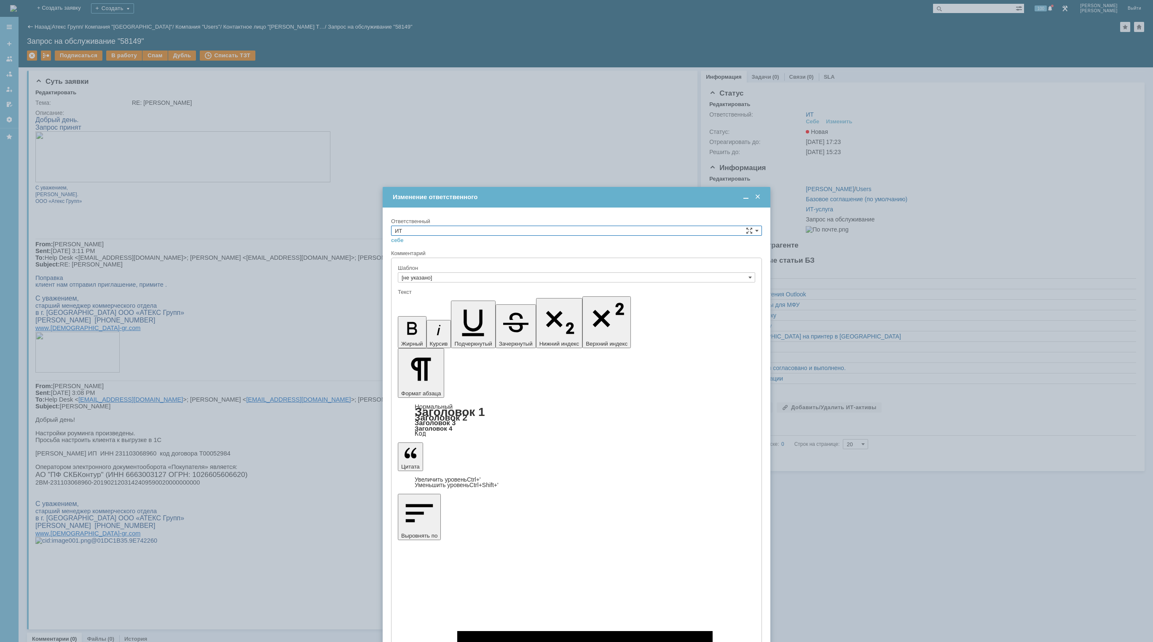
drag, startPoint x: 519, startPoint y: 228, endPoint x: 512, endPoint y: 234, distance: 9.2
click at [518, 229] on input "ИТ" at bounding box center [576, 231] width 371 height 10
click at [439, 299] on span "АСУ" at bounding box center [576, 300] width 363 height 7
type input "АСУ"
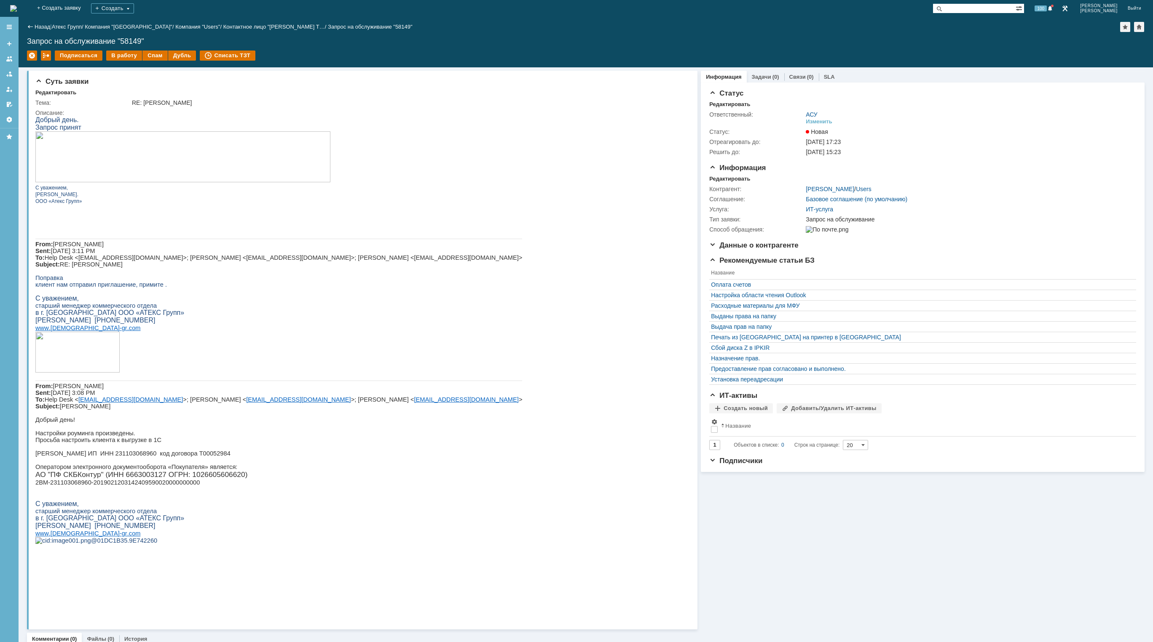
click at [17, 11] on img at bounding box center [13, 8] width 7 height 7
